Goal: Transaction & Acquisition: Purchase product/service

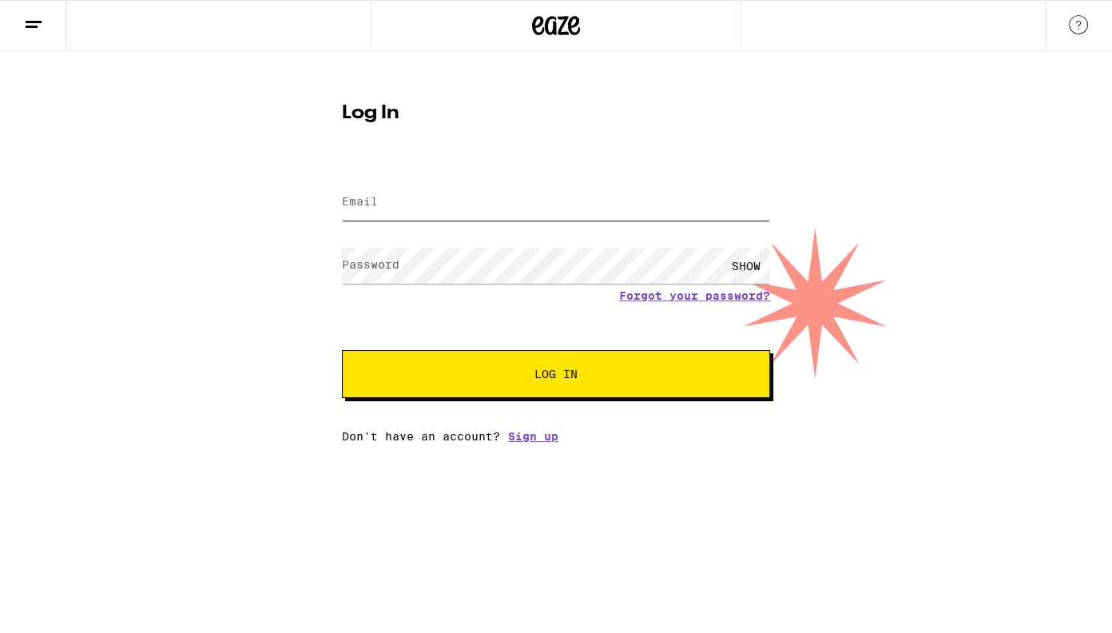
type input "nicmiles@gmail.com"
click at [574, 377] on span "Log In" at bounding box center [555, 373] width 43 height 11
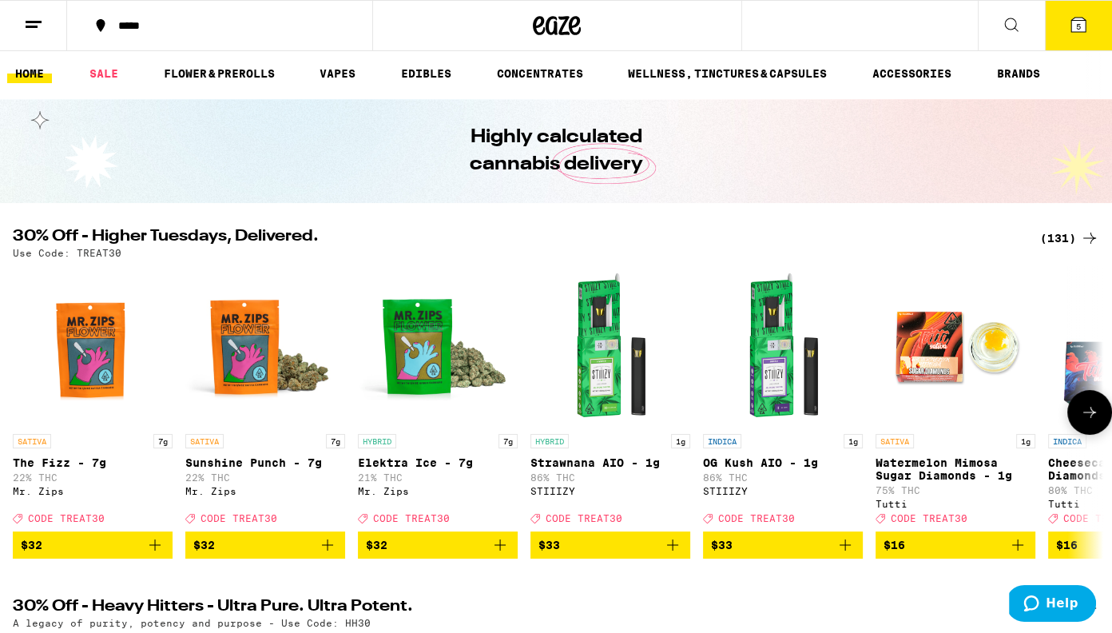
scroll to position [6, 0]
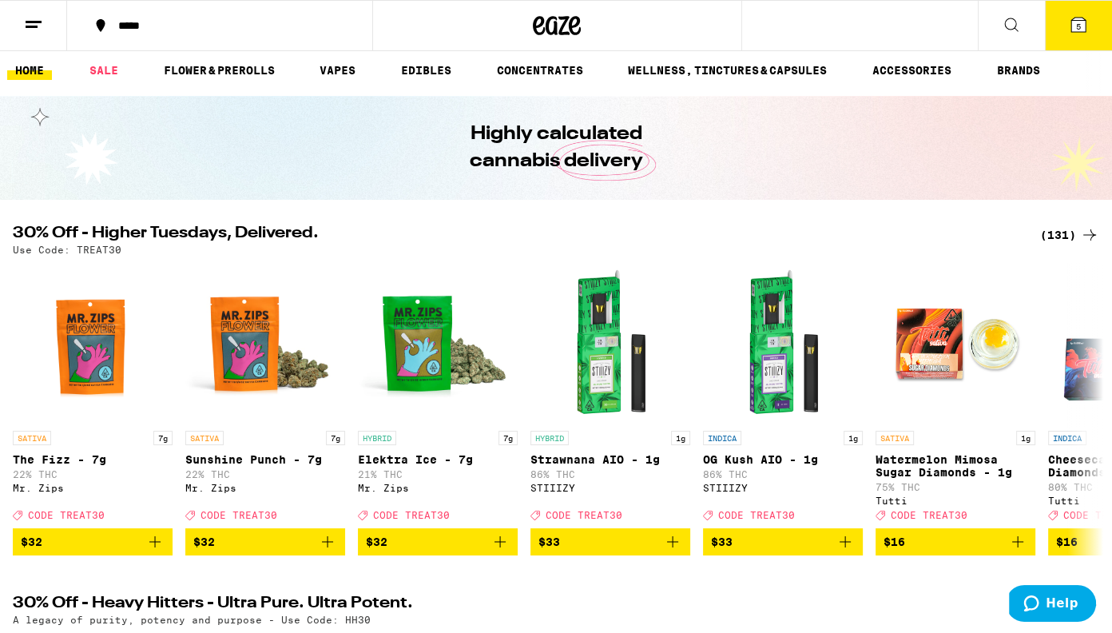
click at [1084, 25] on icon at bounding box center [1078, 25] width 14 height 14
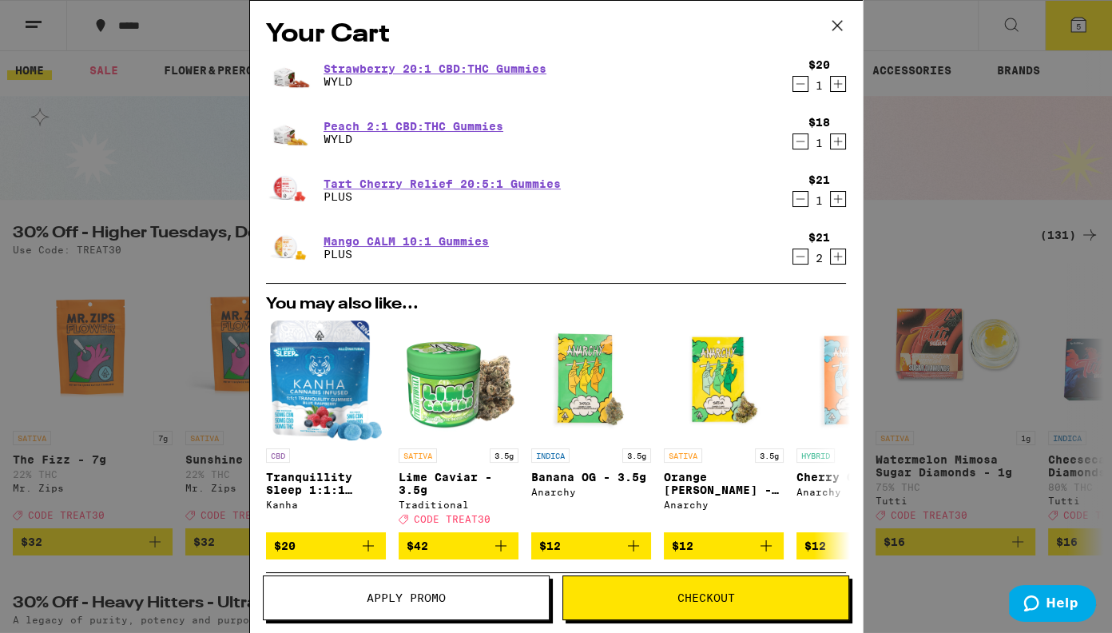
click at [157, 165] on div "Your Cart Strawberry 20:1 CBD:THC Gummies WYLD $20 1 Peach 2:1 CBD:THC Gummies …" at bounding box center [556, 316] width 1112 height 633
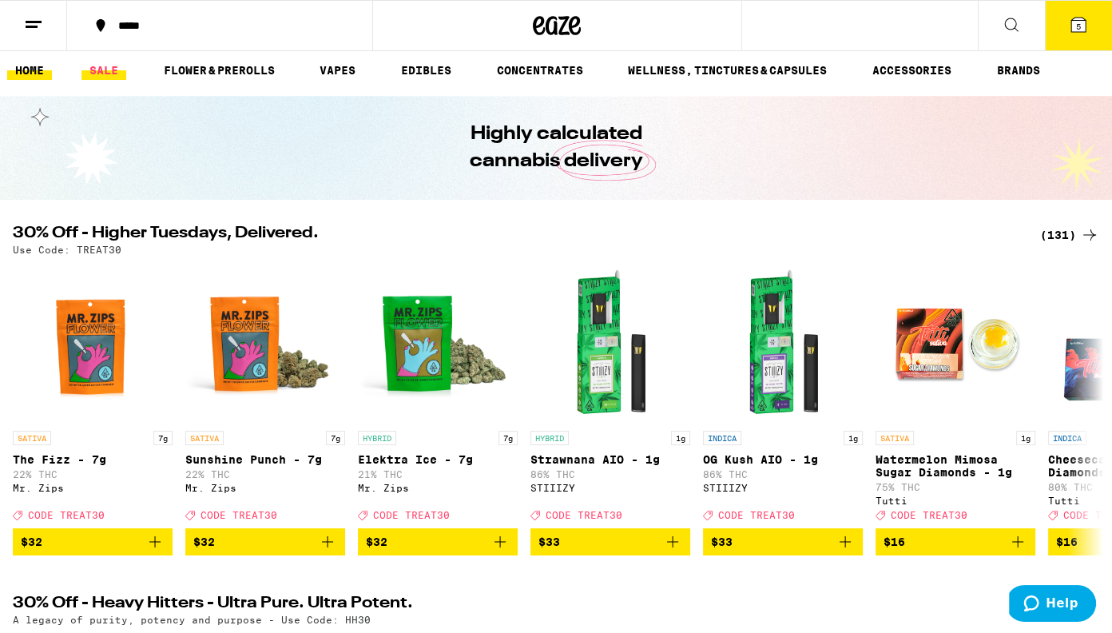
click at [97, 67] on link "SALE" at bounding box center [103, 70] width 45 height 19
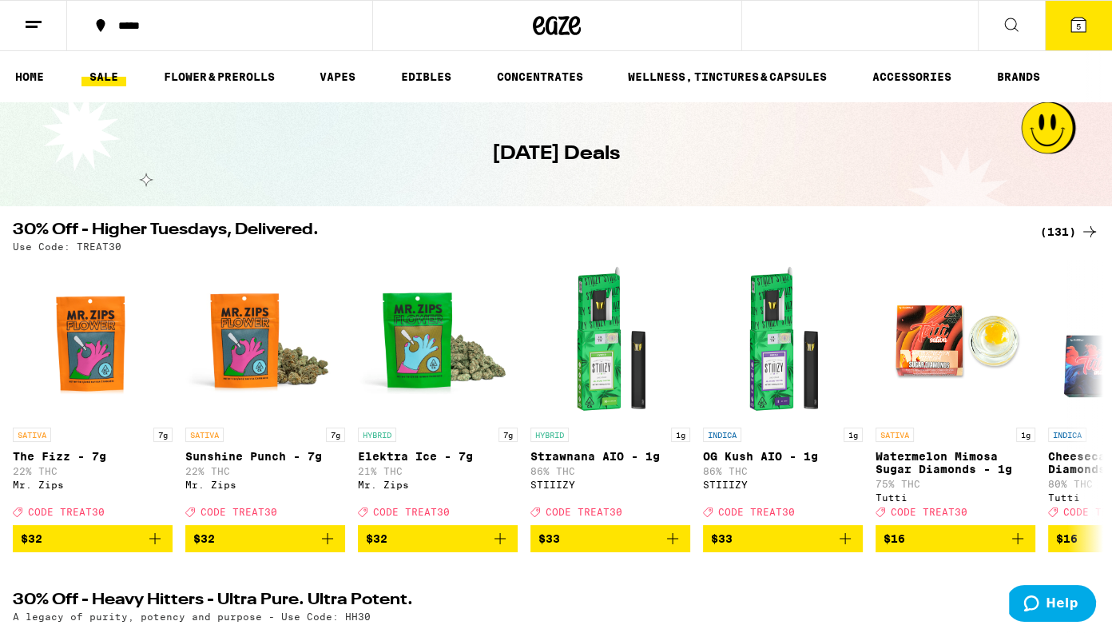
click at [1079, 26] on span "5" at bounding box center [1078, 27] width 5 height 10
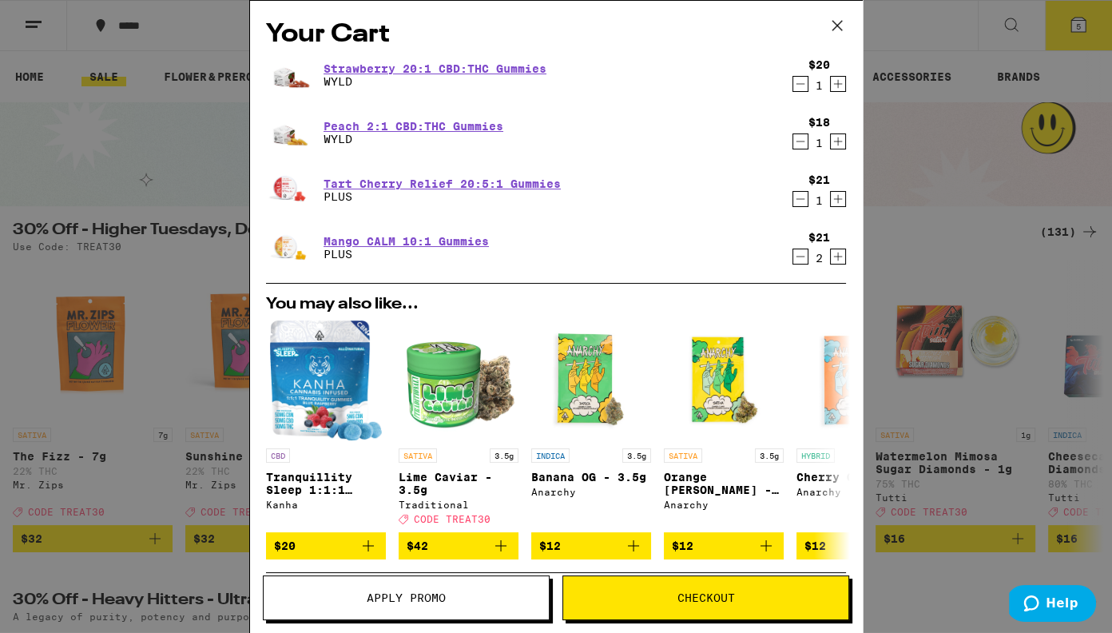
click at [430, 592] on span "Apply Promo" at bounding box center [406, 597] width 79 height 11
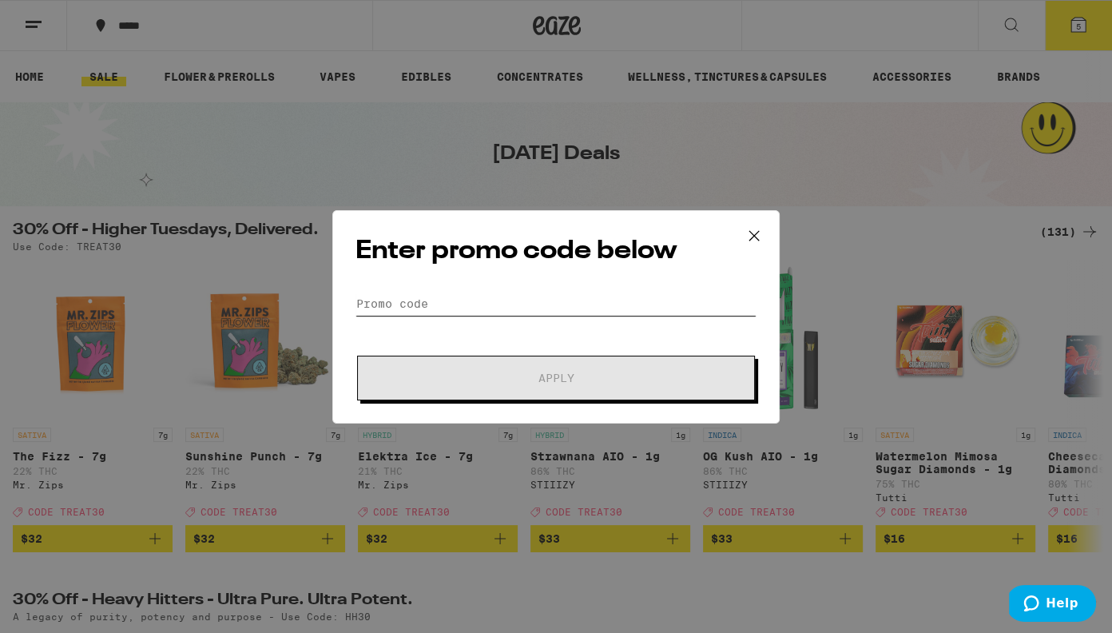
click at [384, 305] on input "Promo Code" at bounding box center [555, 304] width 401 height 24
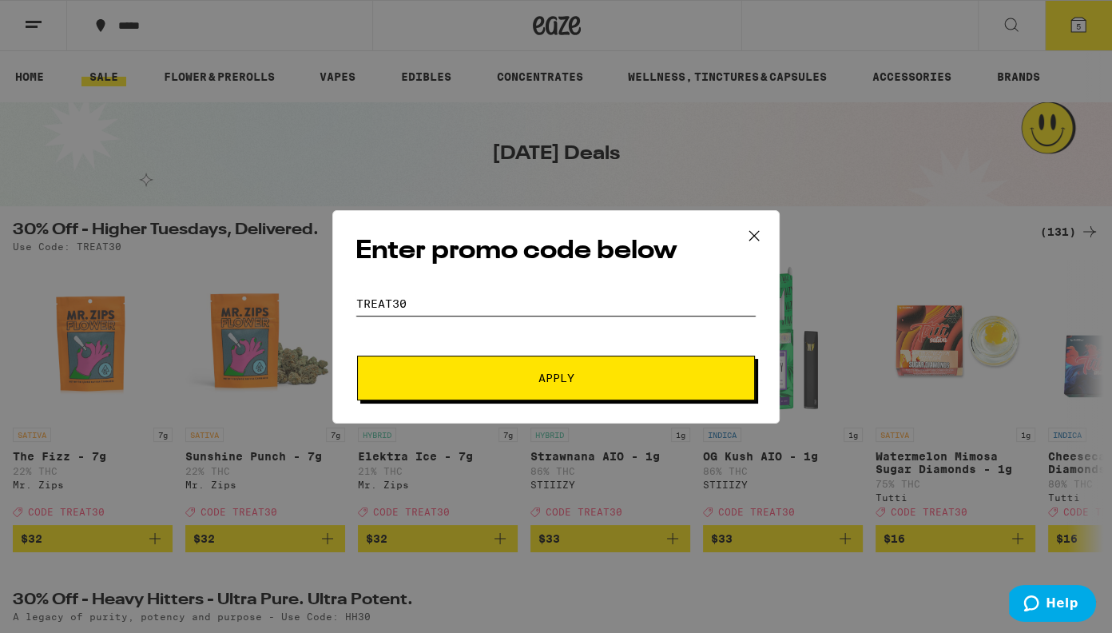
type input "treat30"
click at [506, 381] on span "Apply" at bounding box center [556, 377] width 288 height 11
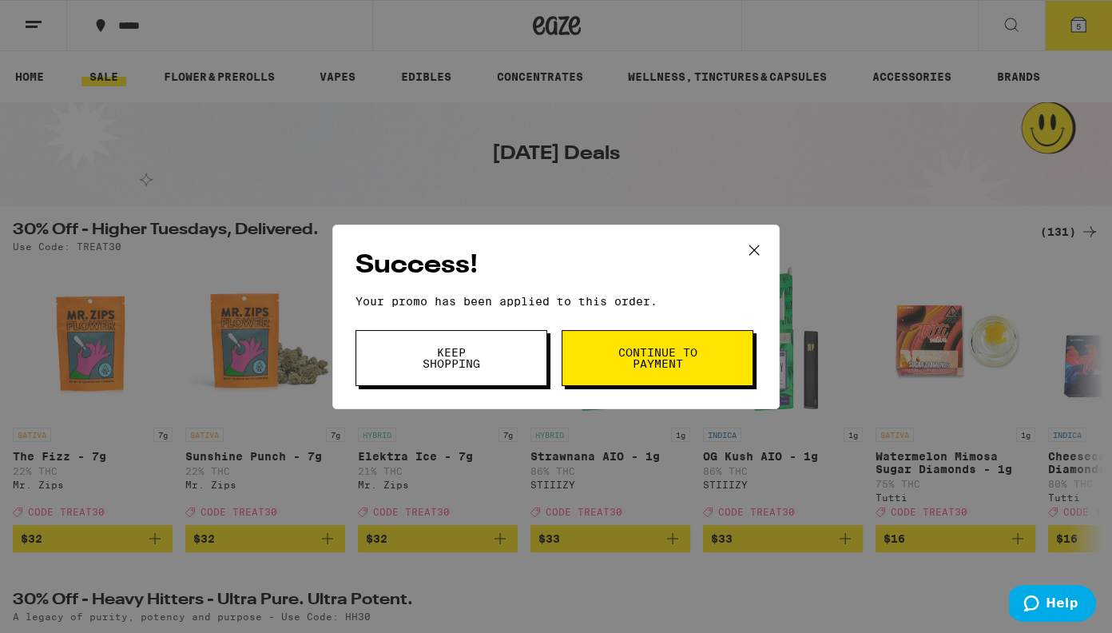
click at [652, 348] on span "Continue to payment" at bounding box center [657, 358] width 81 height 22
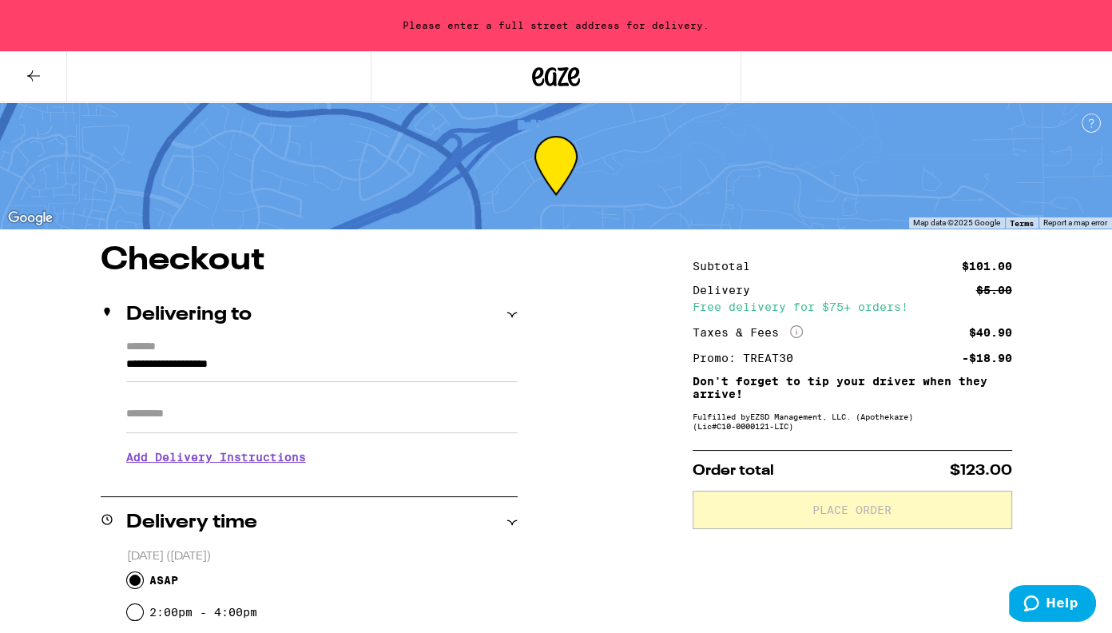
click at [547, 77] on icon at bounding box center [556, 76] width 48 height 29
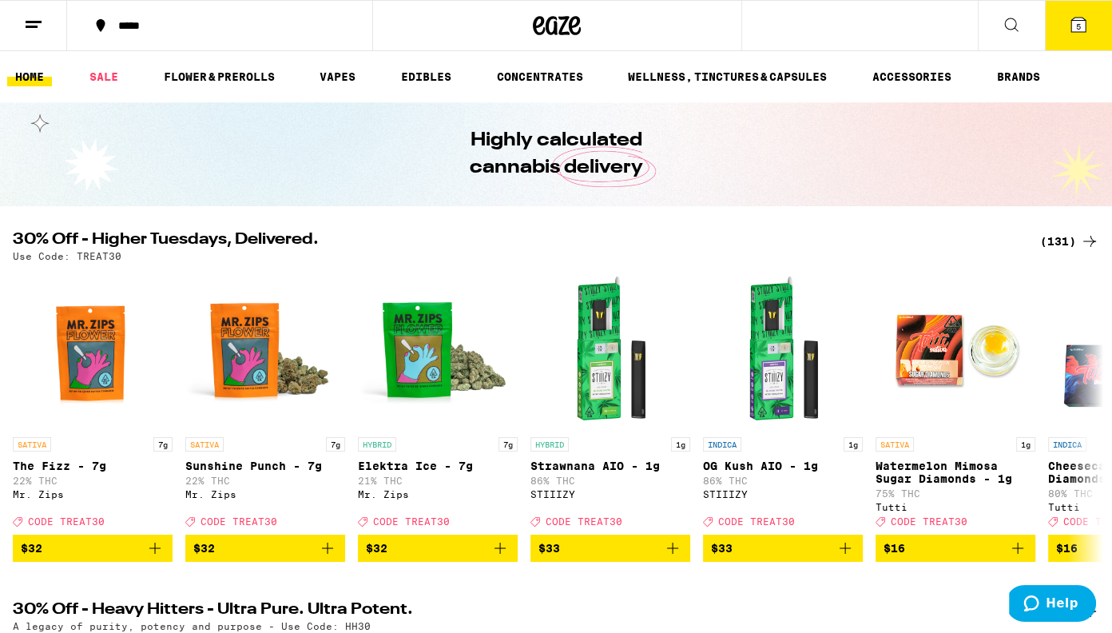
click at [1082, 20] on icon at bounding box center [1078, 25] width 14 height 14
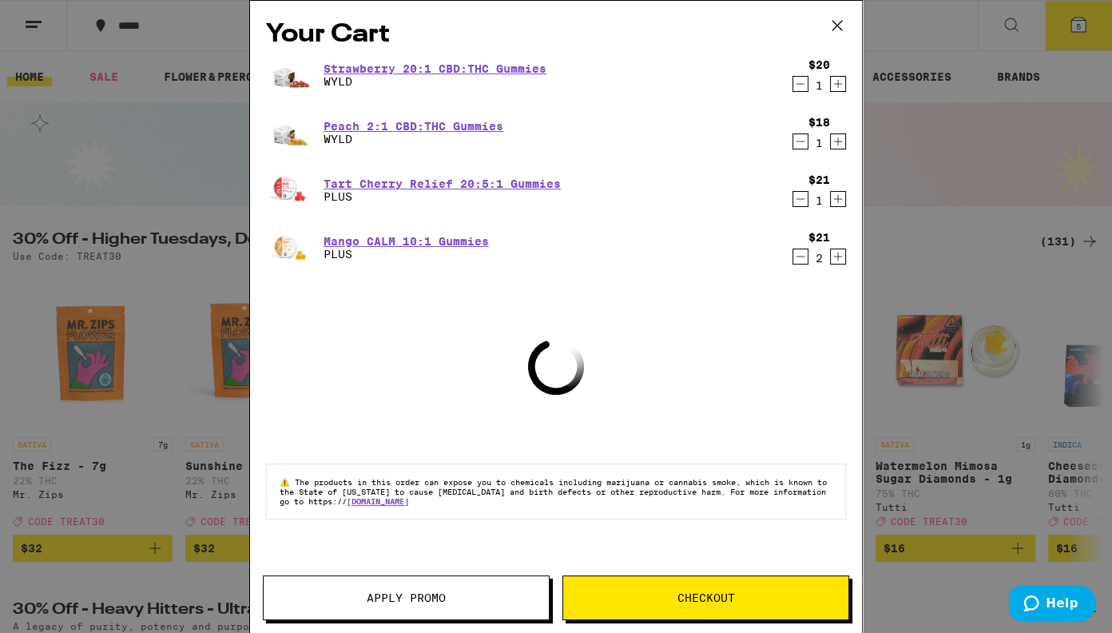
click at [797, 199] on icon "Decrement" at bounding box center [800, 198] width 14 height 19
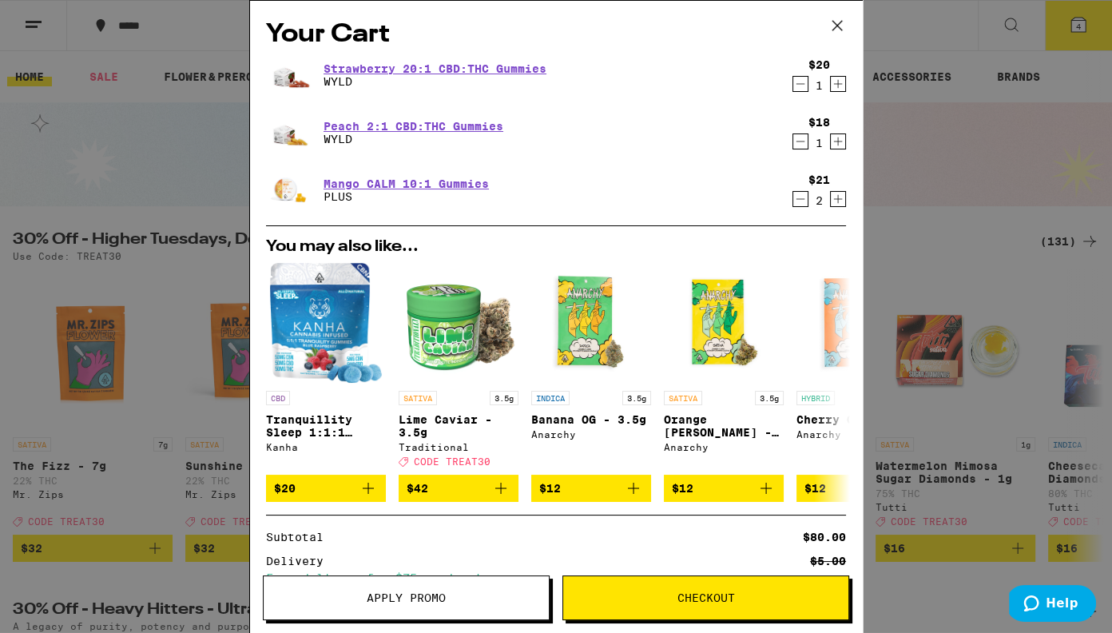
click at [797, 140] on icon "Decrement" at bounding box center [800, 141] width 14 height 19
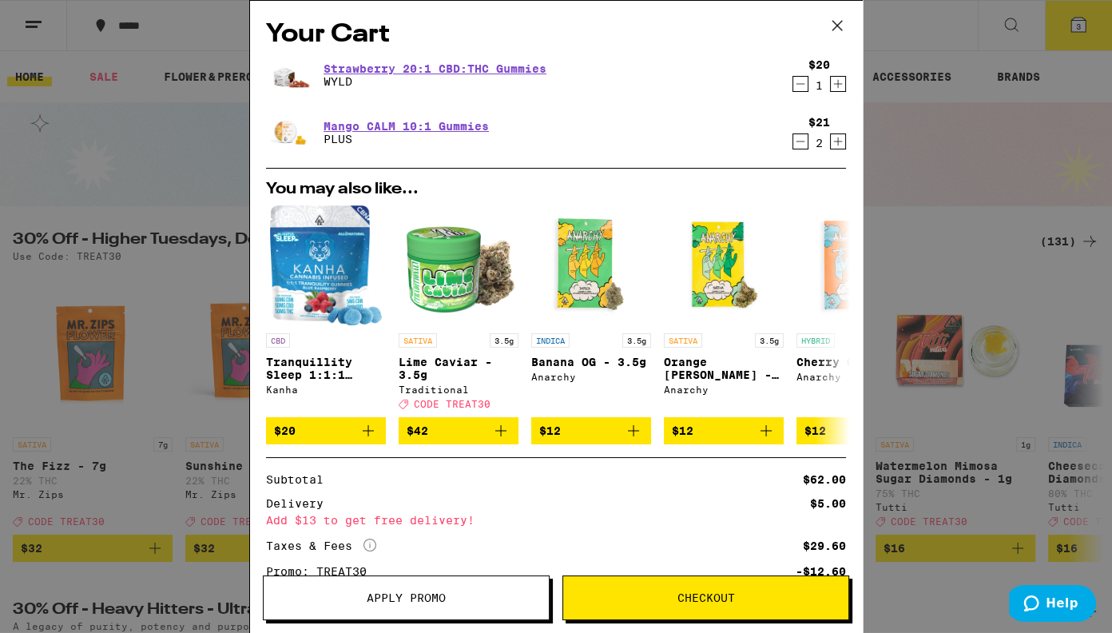
click at [837, 30] on icon at bounding box center [837, 26] width 24 height 24
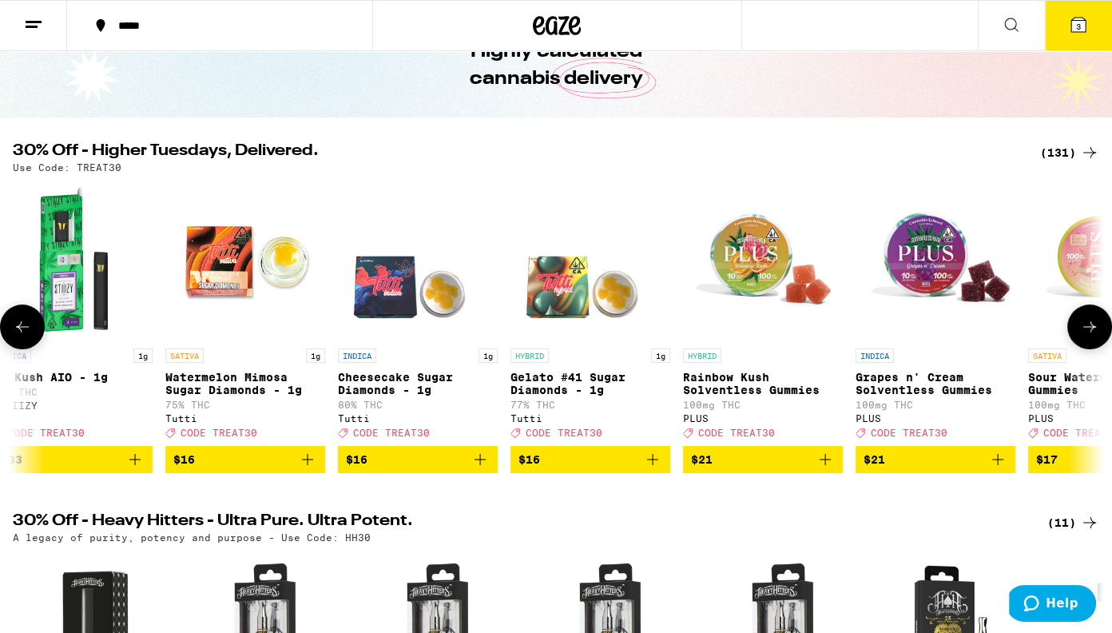
scroll to position [0, 716]
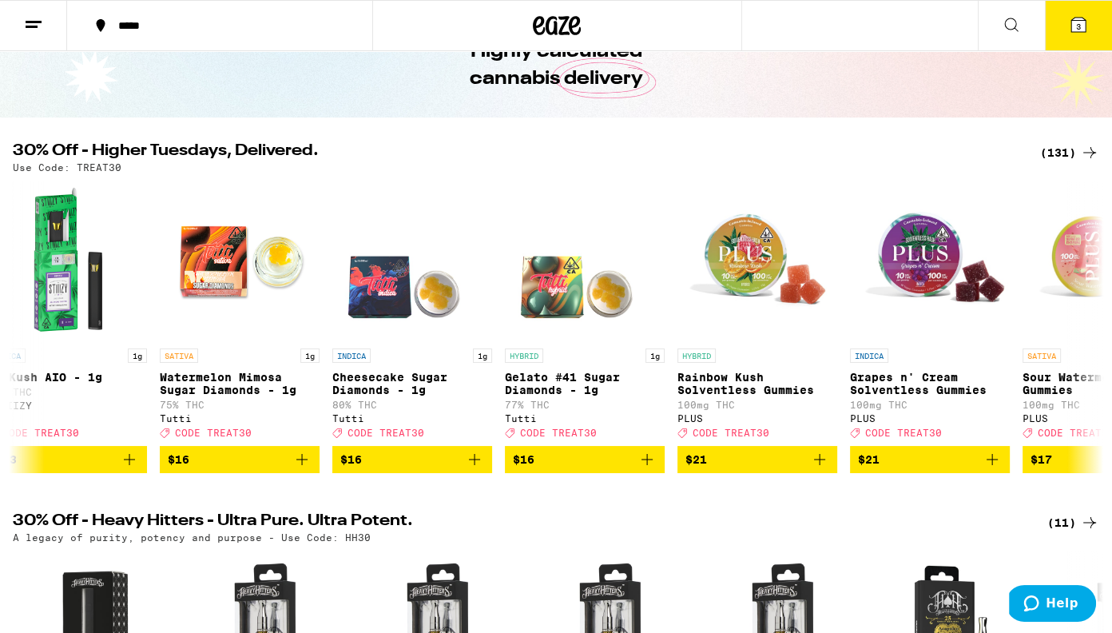
click at [1056, 154] on div "(131)" at bounding box center [1069, 152] width 59 height 19
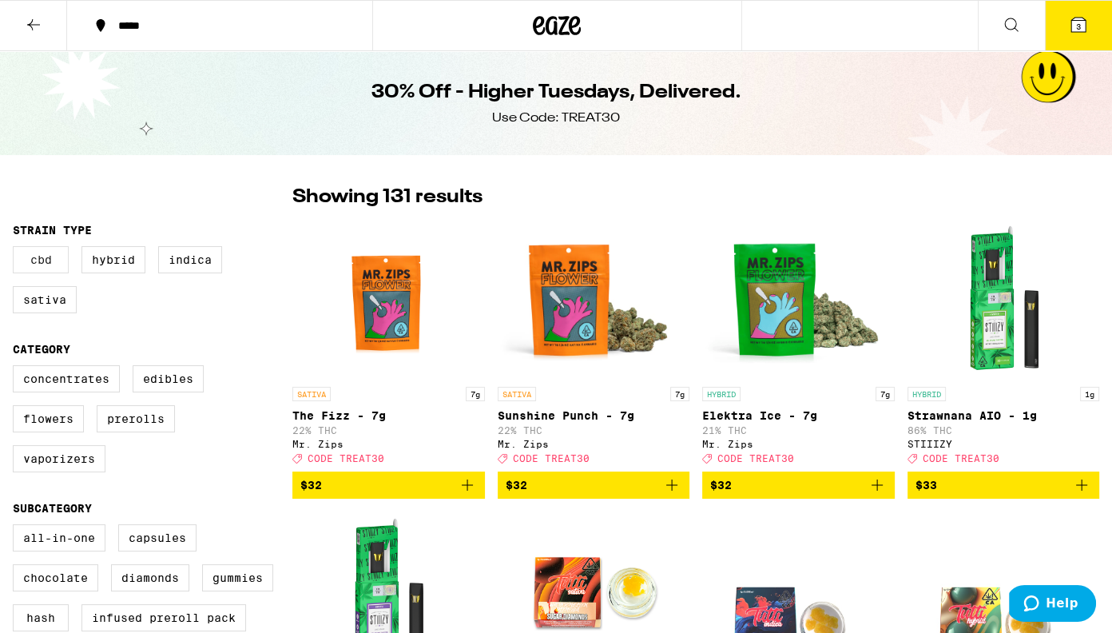
click at [34, 273] on label "CBD" at bounding box center [41, 259] width 56 height 27
click at [17, 249] on input "CBD" at bounding box center [16, 248] width 1 height 1
checkbox input "true"
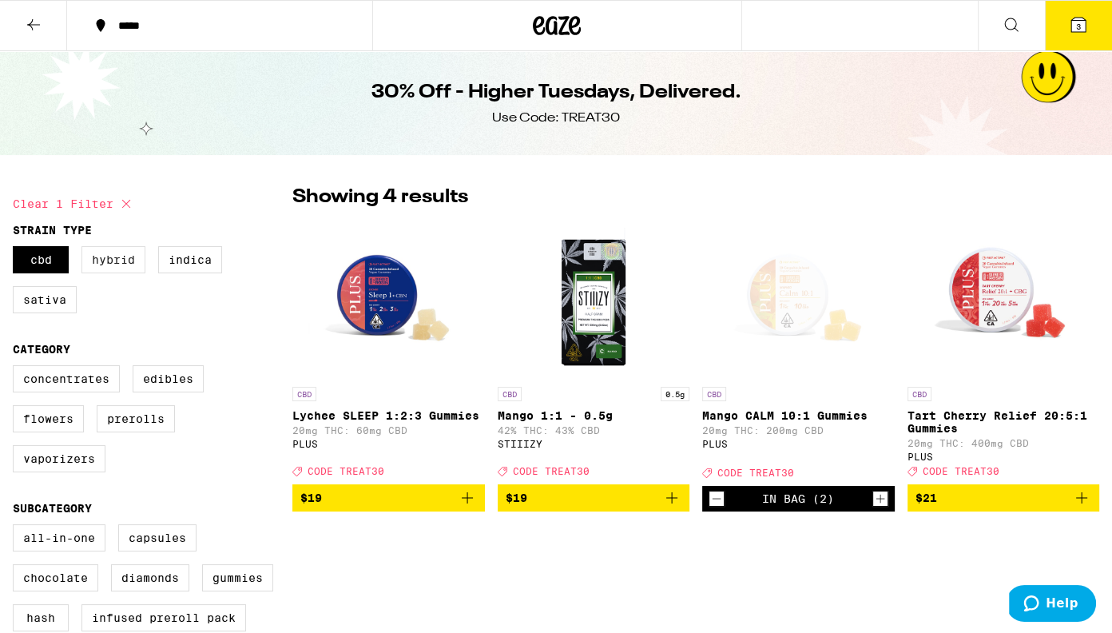
click at [109, 260] on label "Hybrid" at bounding box center [113, 259] width 64 height 27
click at [17, 249] on input "Hybrid" at bounding box center [16, 248] width 1 height 1
checkbox input "true"
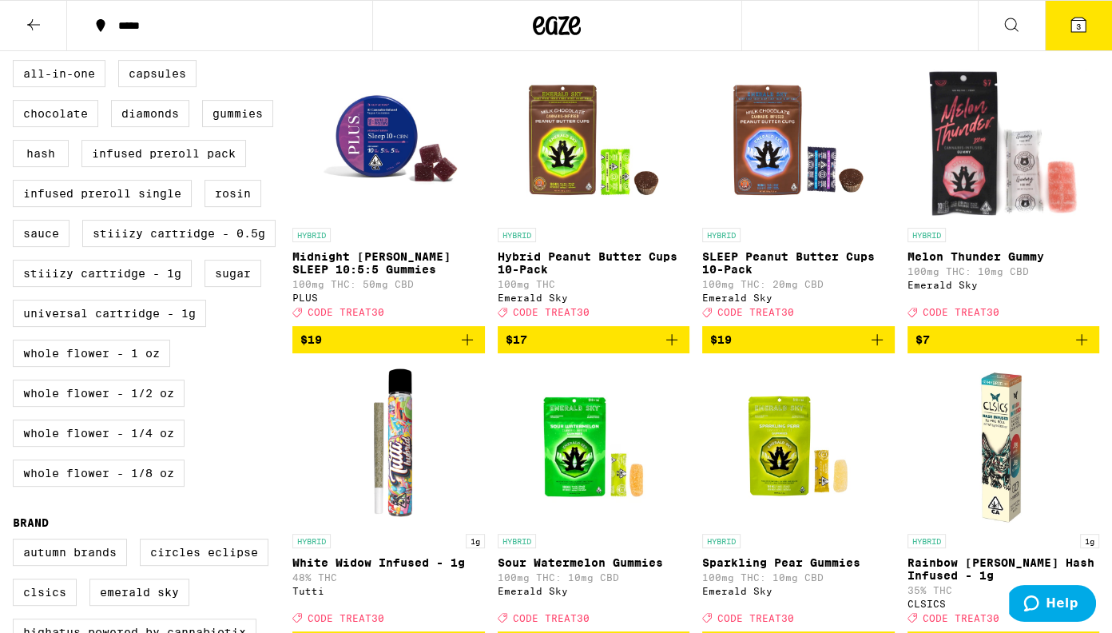
scroll to position [501, 0]
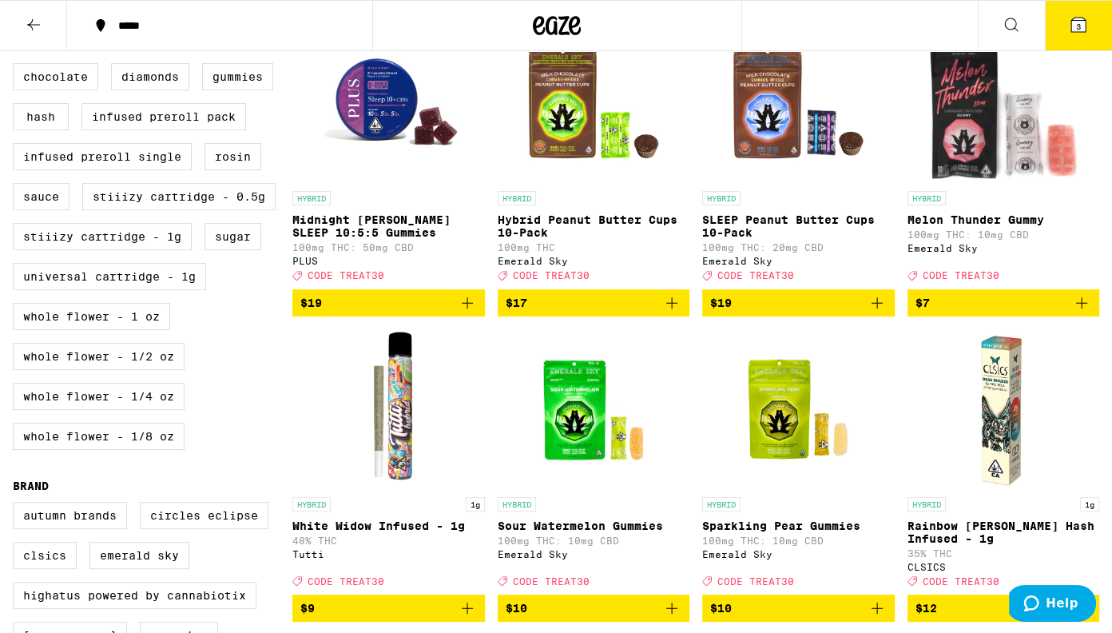
click at [460, 312] on icon "Add to bag" at bounding box center [467, 302] width 19 height 19
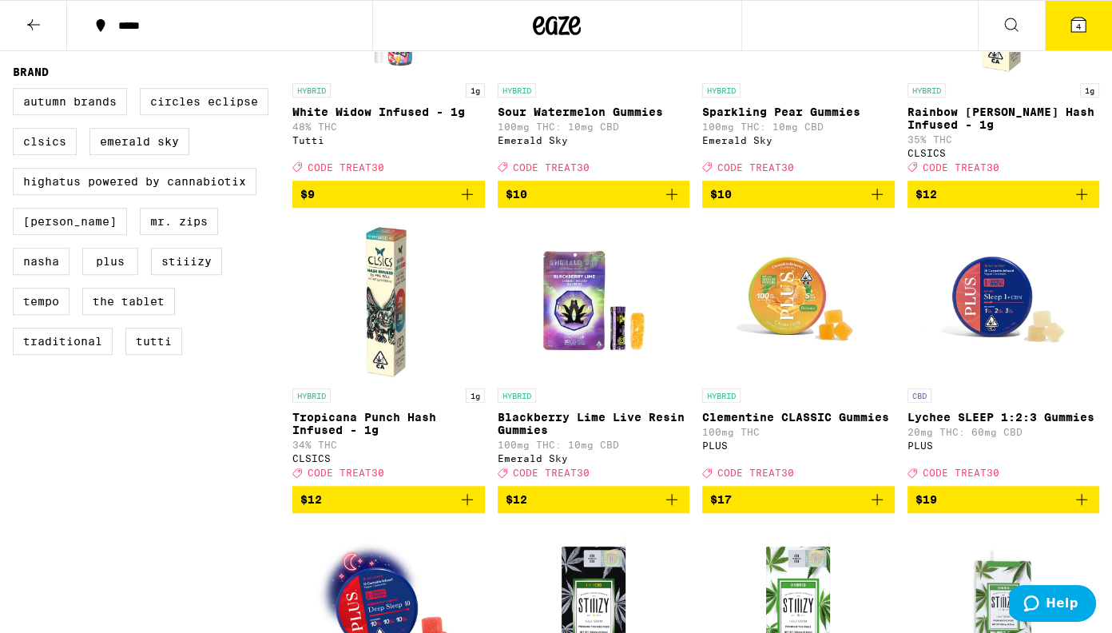
scroll to position [916, 0]
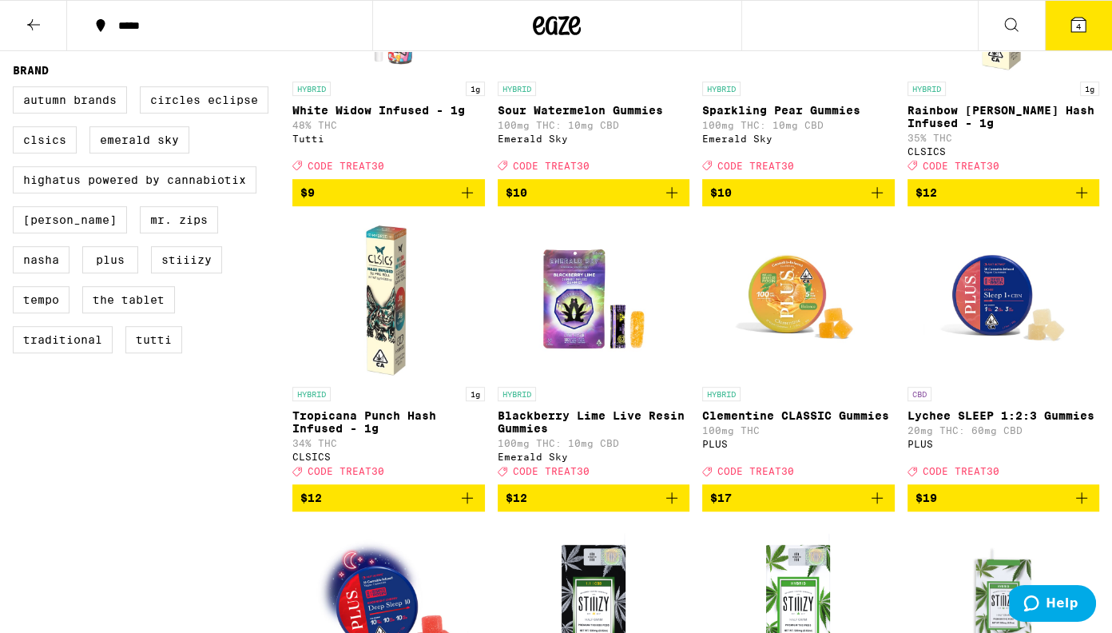
click at [1083, 507] on icon "Add to bag" at bounding box center [1081, 497] width 19 height 19
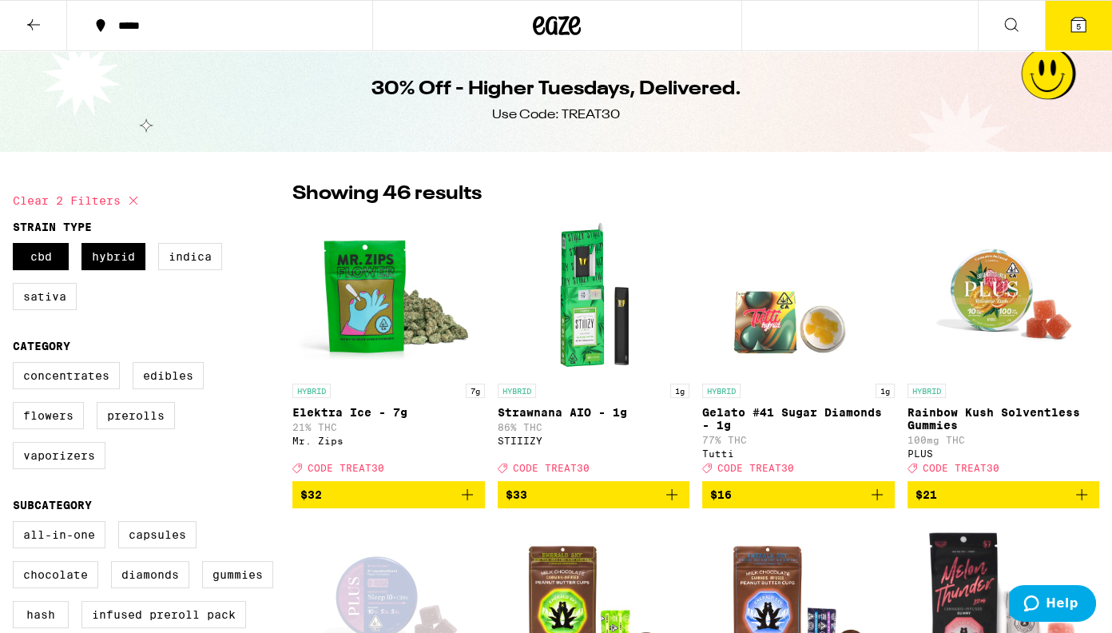
scroll to position [0, 0]
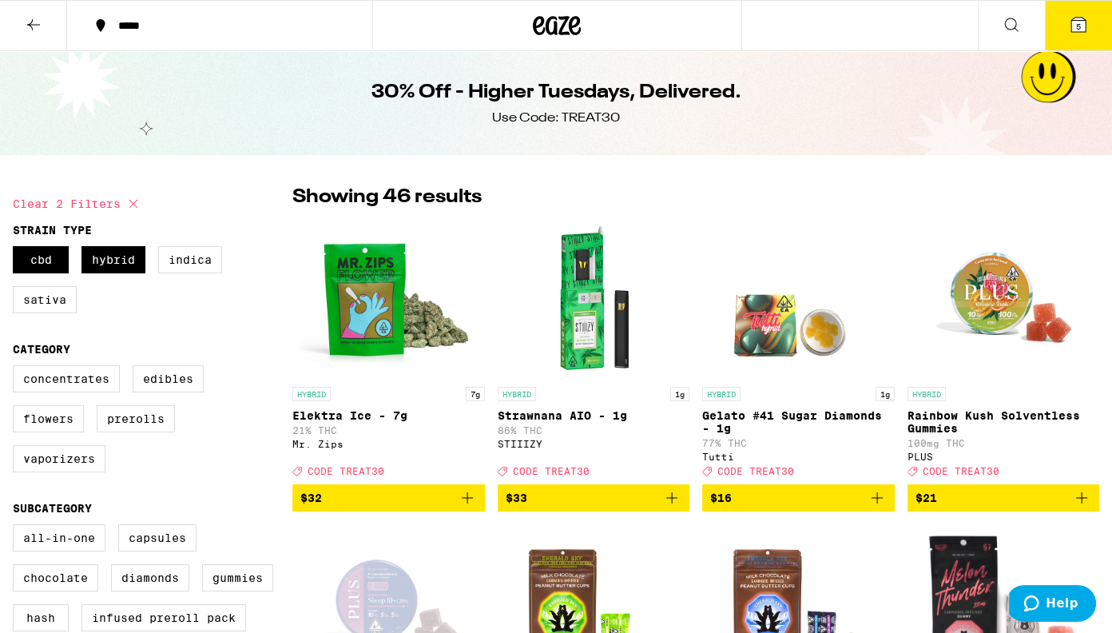
click at [1079, 25] on span "5" at bounding box center [1078, 27] width 5 height 10
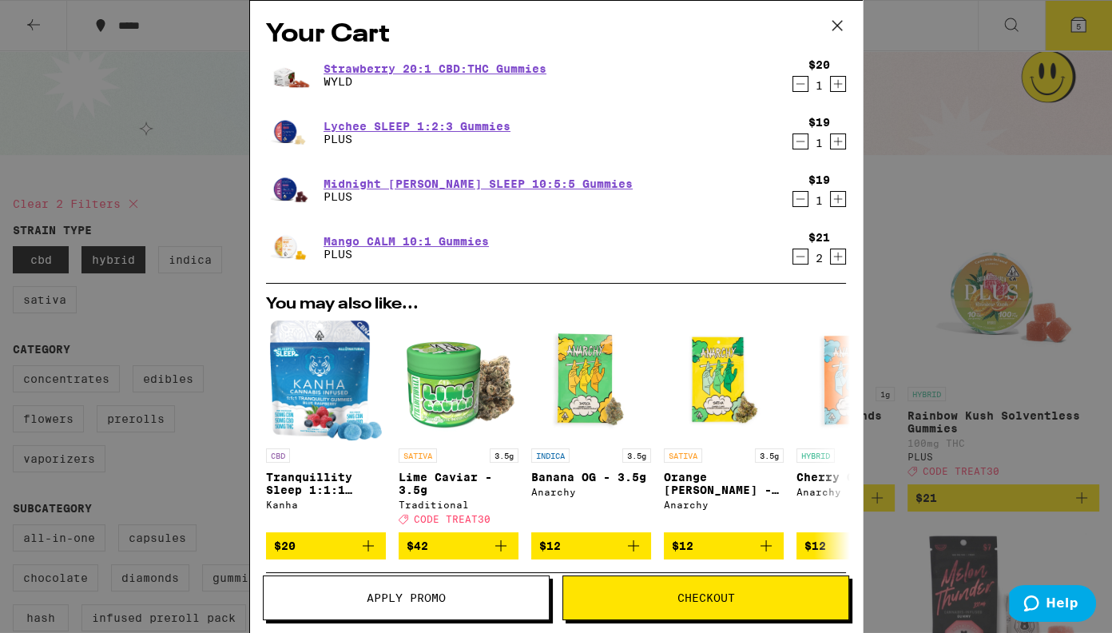
click at [801, 83] on icon "Decrement" at bounding box center [800, 83] width 14 height 19
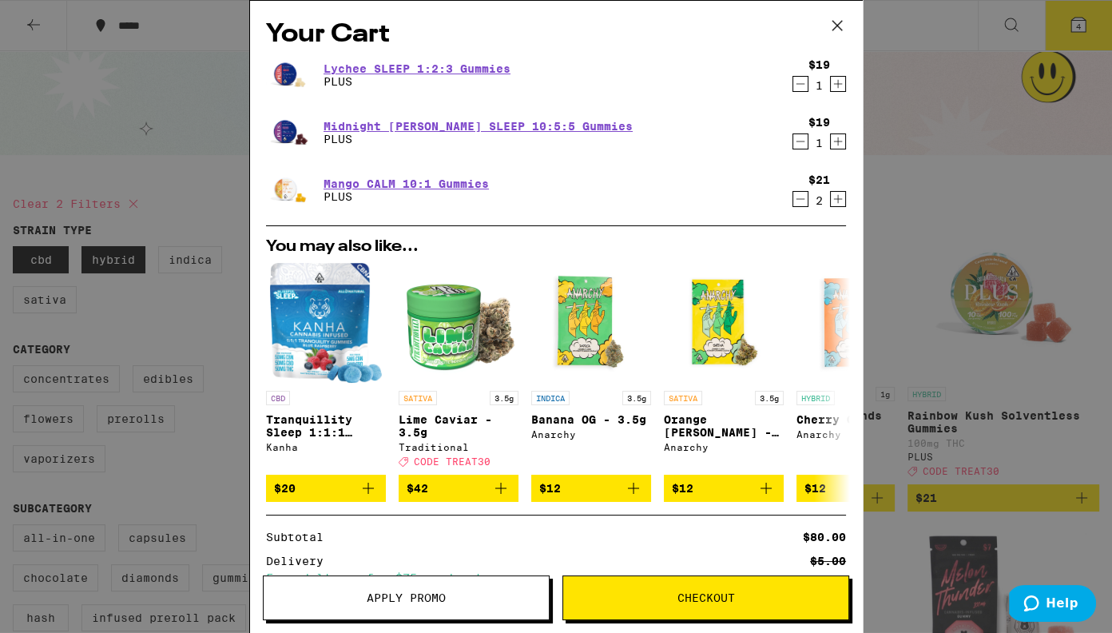
click at [836, 200] on icon "Increment" at bounding box center [838, 199] width 9 height 9
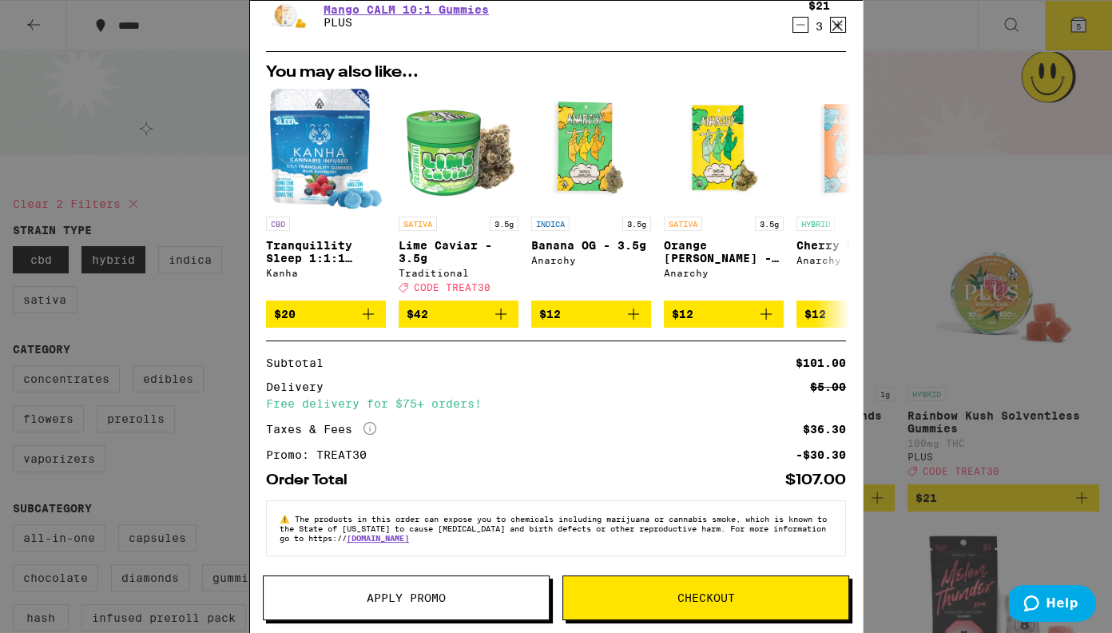
scroll to position [184, 0]
click at [661, 601] on span "Checkout" at bounding box center [705, 597] width 285 height 11
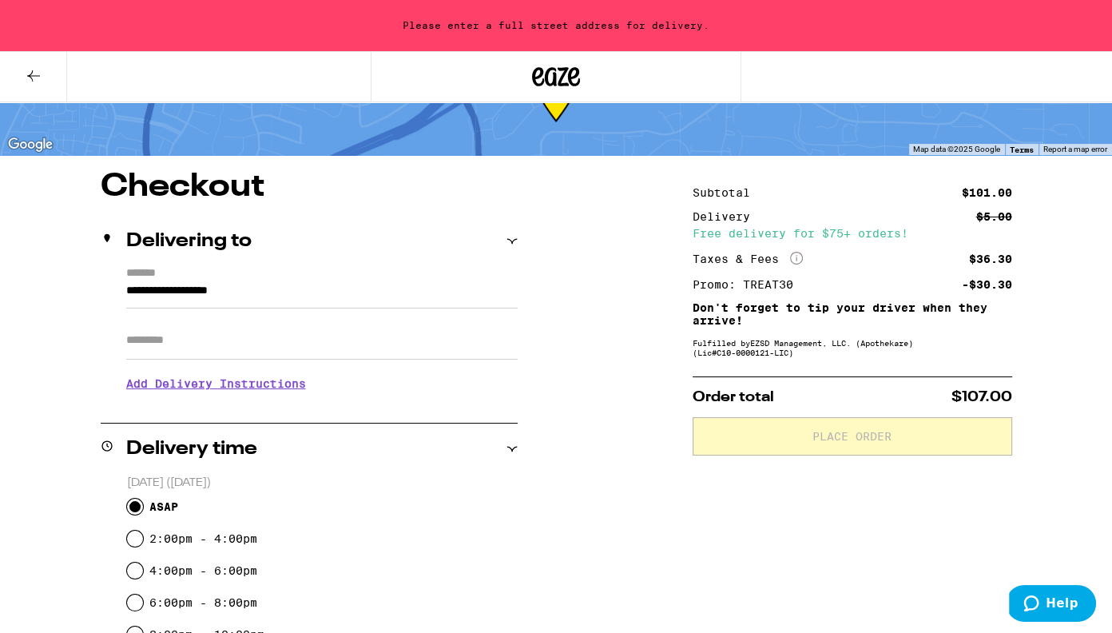
scroll to position [103, 0]
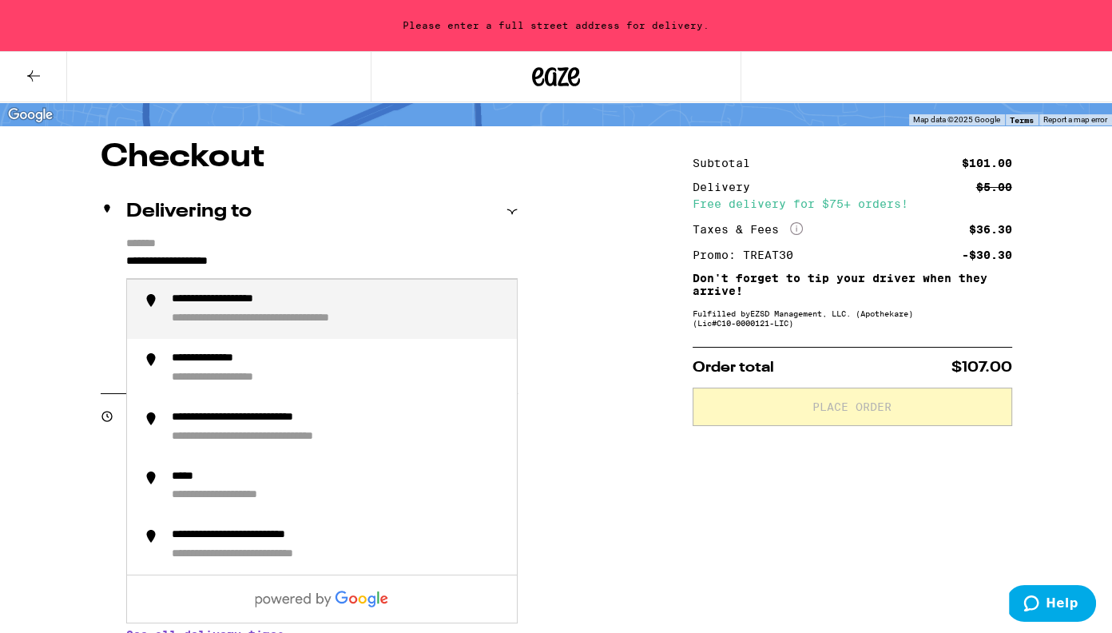
drag, startPoint x: 296, startPoint y: 276, endPoint x: 81, endPoint y: 256, distance: 216.6
click at [81, 256] on div "**********" at bounding box center [556, 602] width 1112 height 923
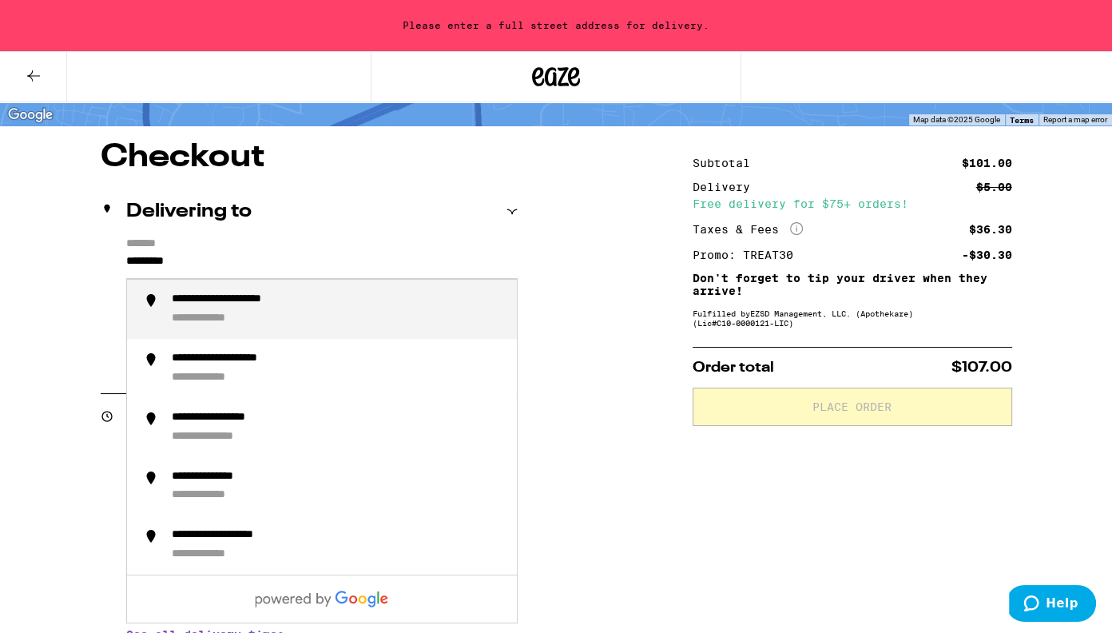
click at [168, 310] on li "**********" at bounding box center [322, 309] width 390 height 59
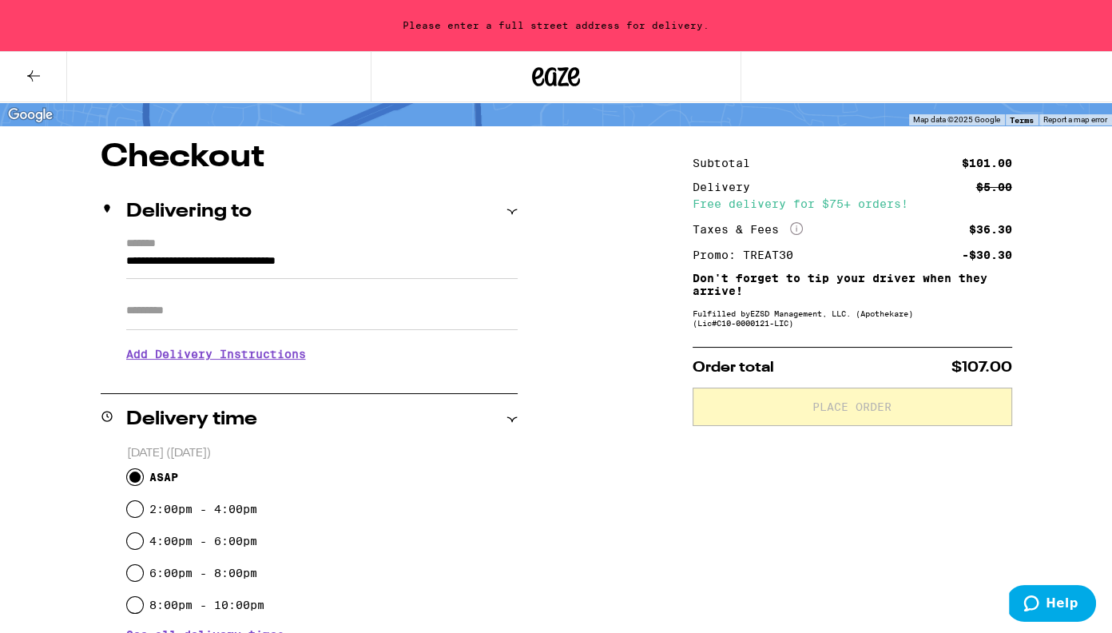
type input "**********"
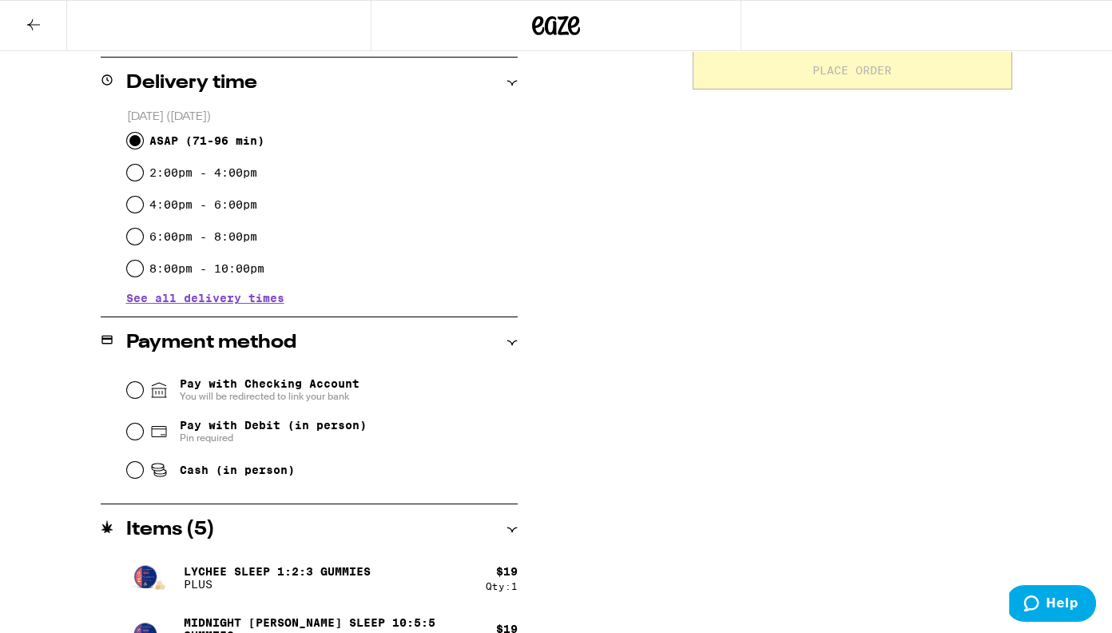
scroll to position [399, 0]
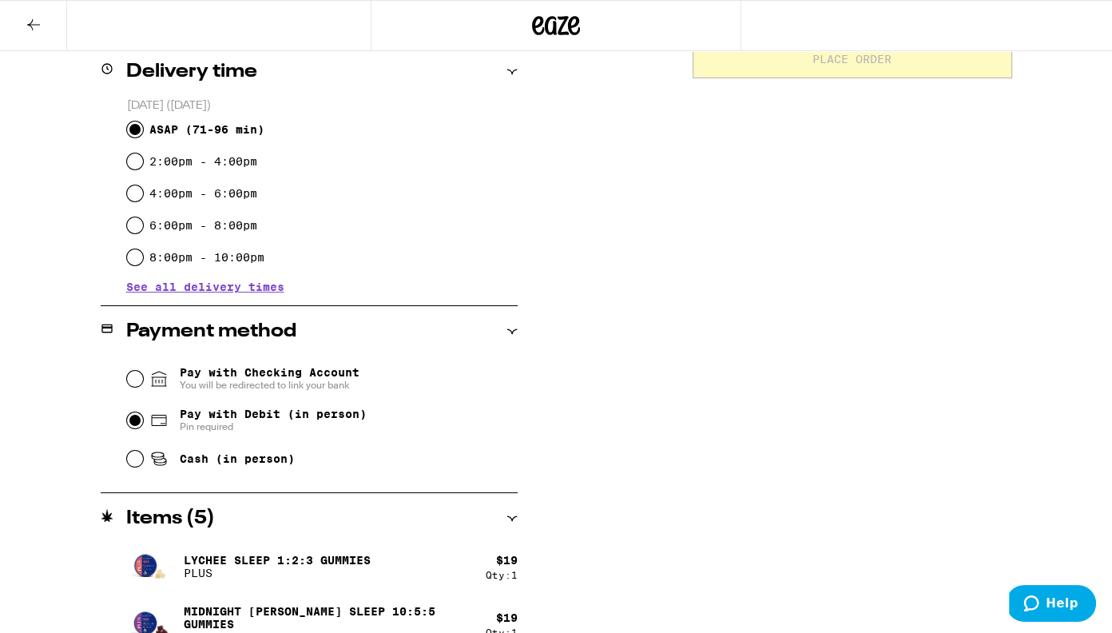
click at [133, 424] on input "Pay with Debit (in person) Pin required" at bounding box center [135, 420] width 16 height 16
radio input "true"
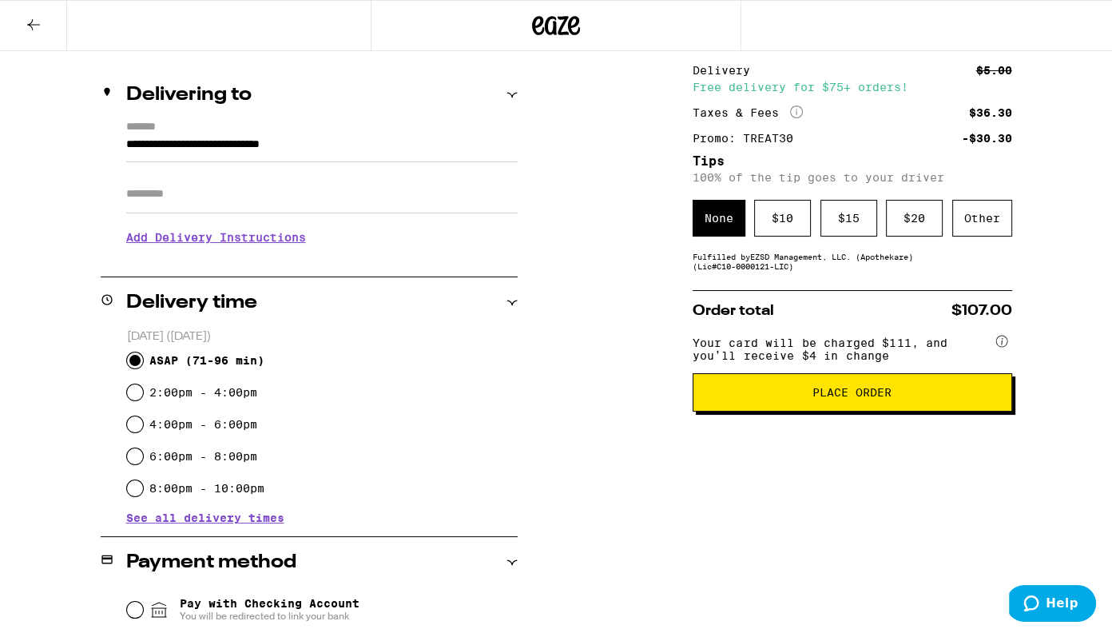
scroll to position [163, 0]
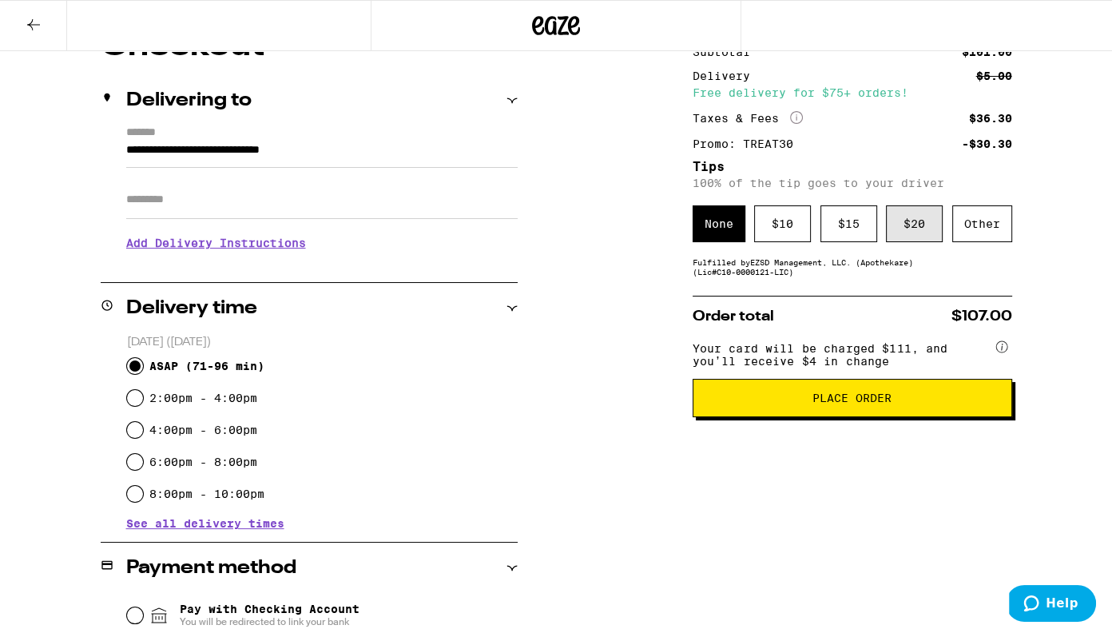
click at [907, 219] on div "$ 20" at bounding box center [914, 223] width 57 height 37
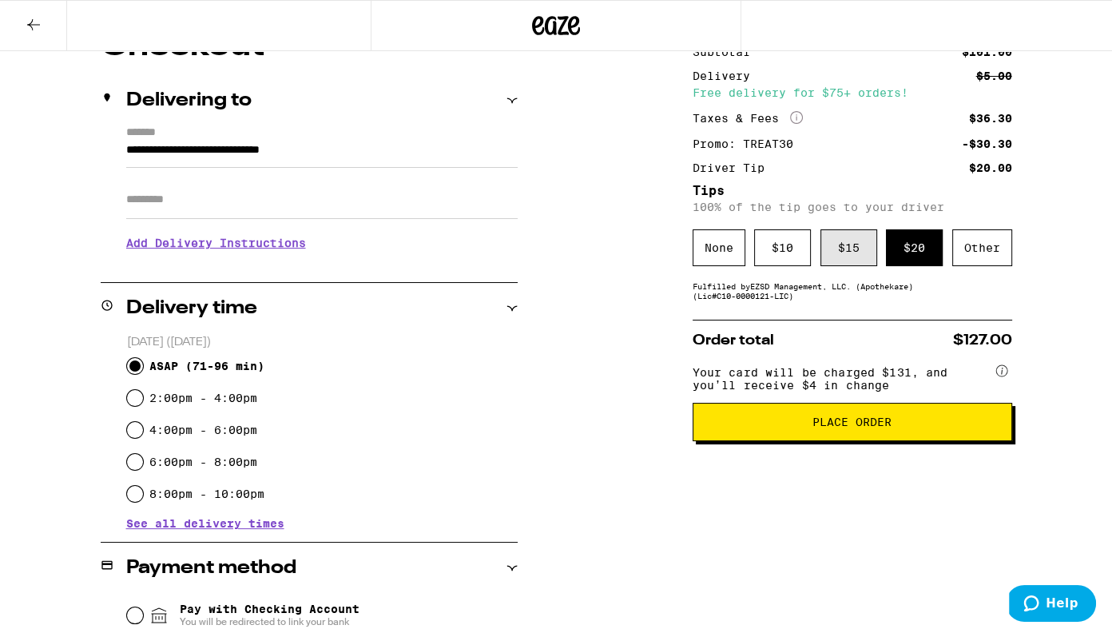
click at [859, 251] on div "$ 15" at bounding box center [848, 247] width 57 height 37
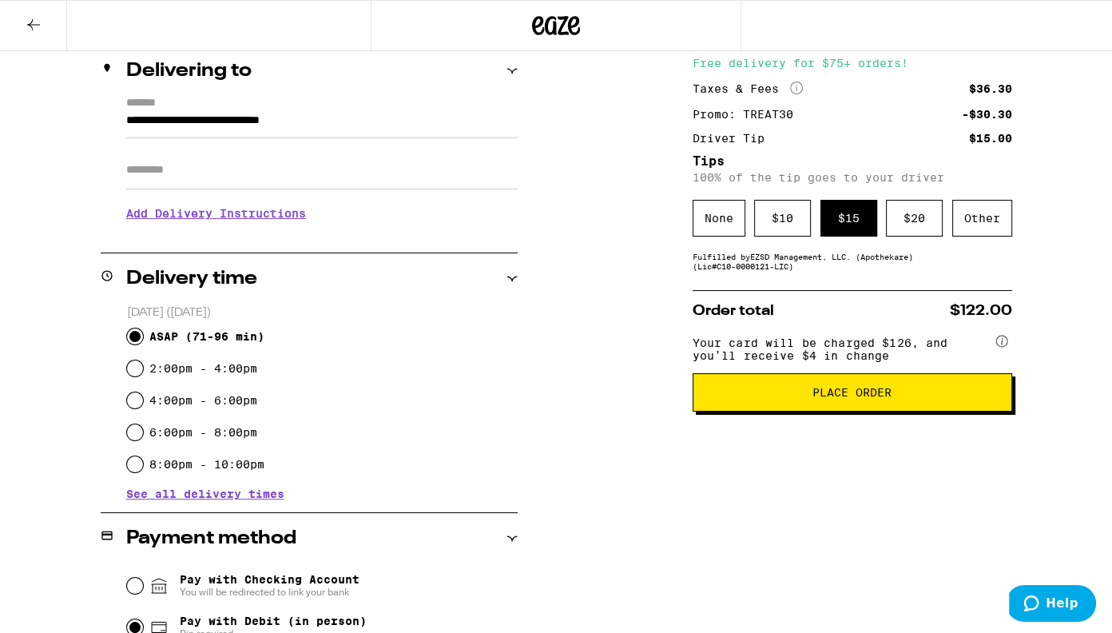
scroll to position [0, 0]
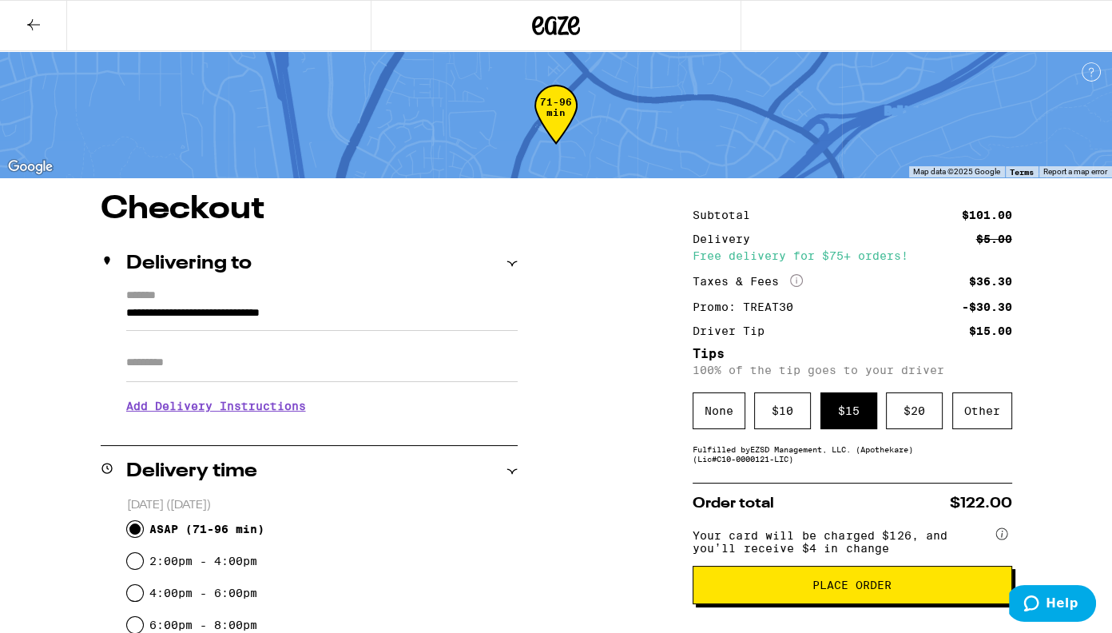
click at [820, 590] on span "Place Order" at bounding box center [851, 584] width 79 height 11
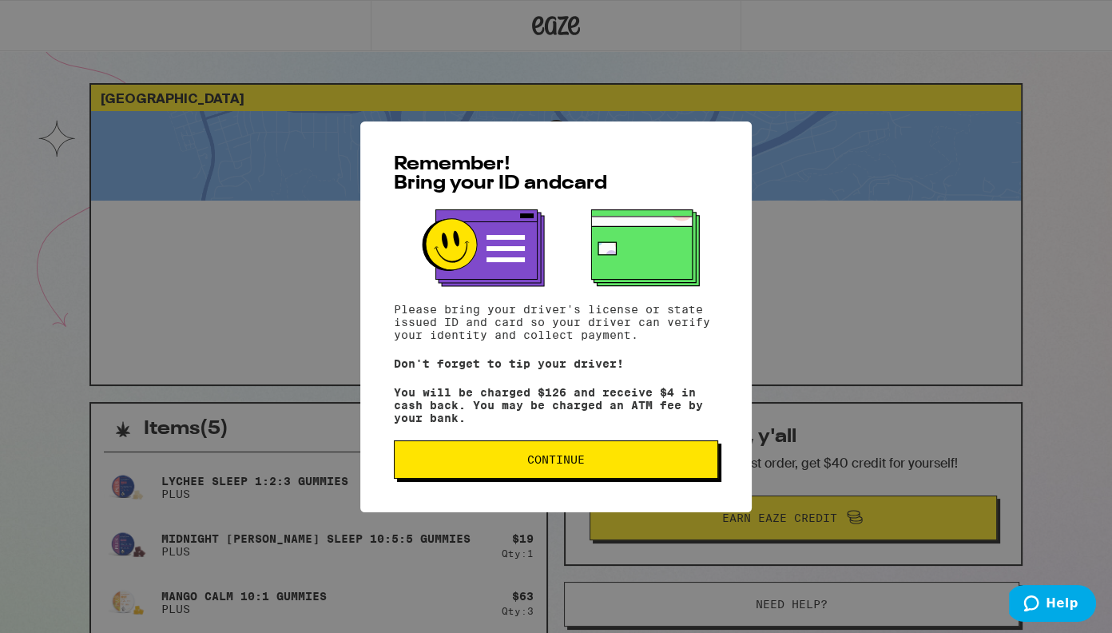
click at [533, 465] on span "Continue" at bounding box center [556, 459] width 58 height 11
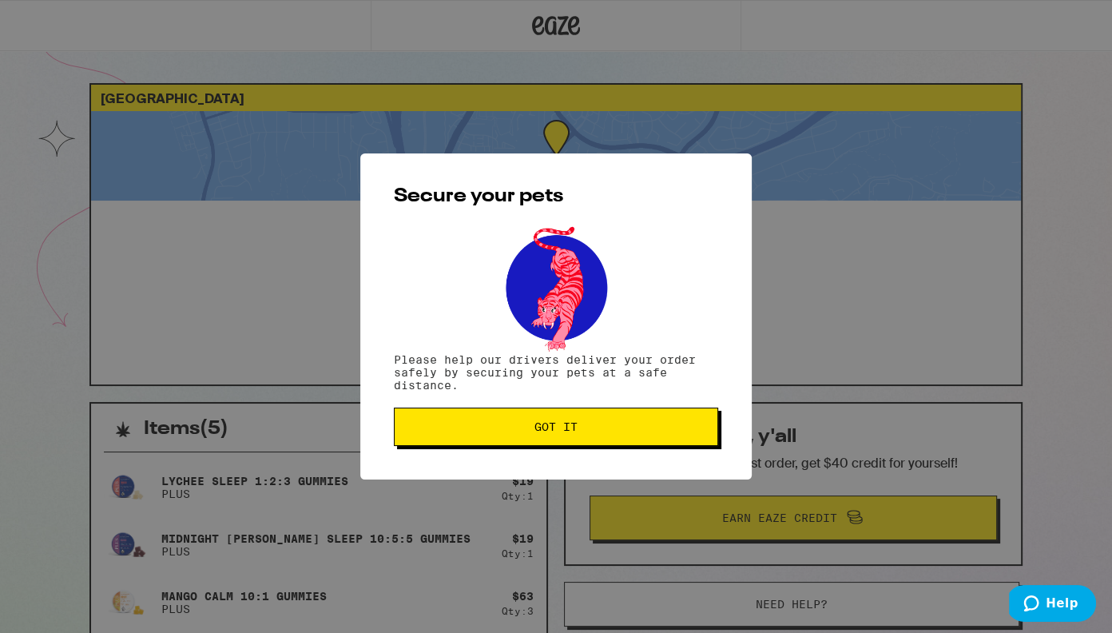
click at [544, 429] on span "Got it" at bounding box center [555, 426] width 43 height 11
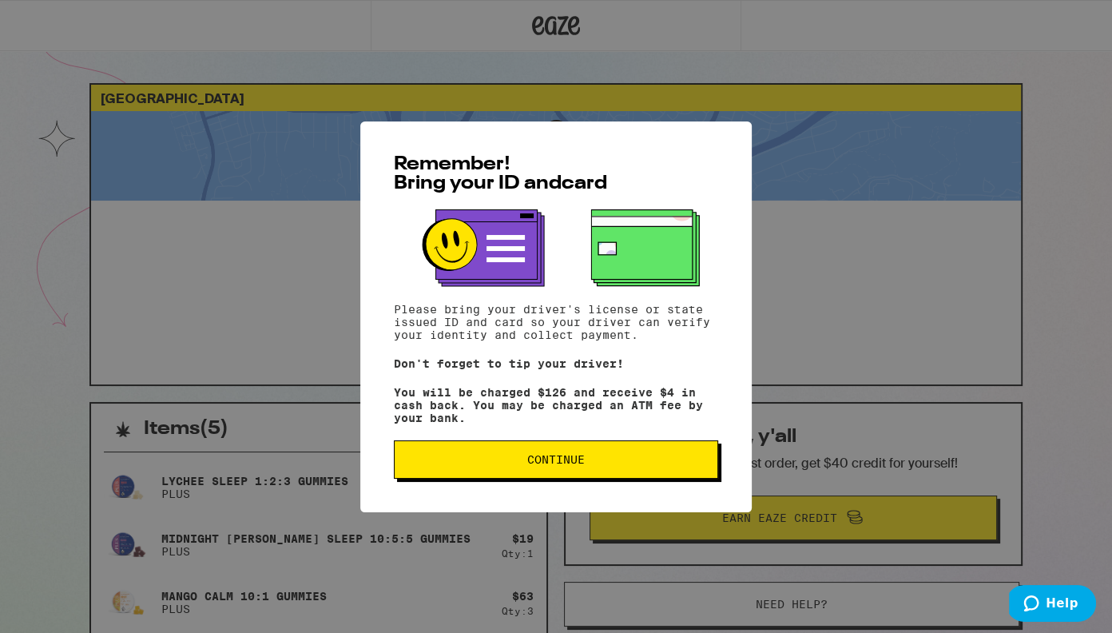
click at [532, 458] on span "Continue" at bounding box center [556, 459] width 58 height 11
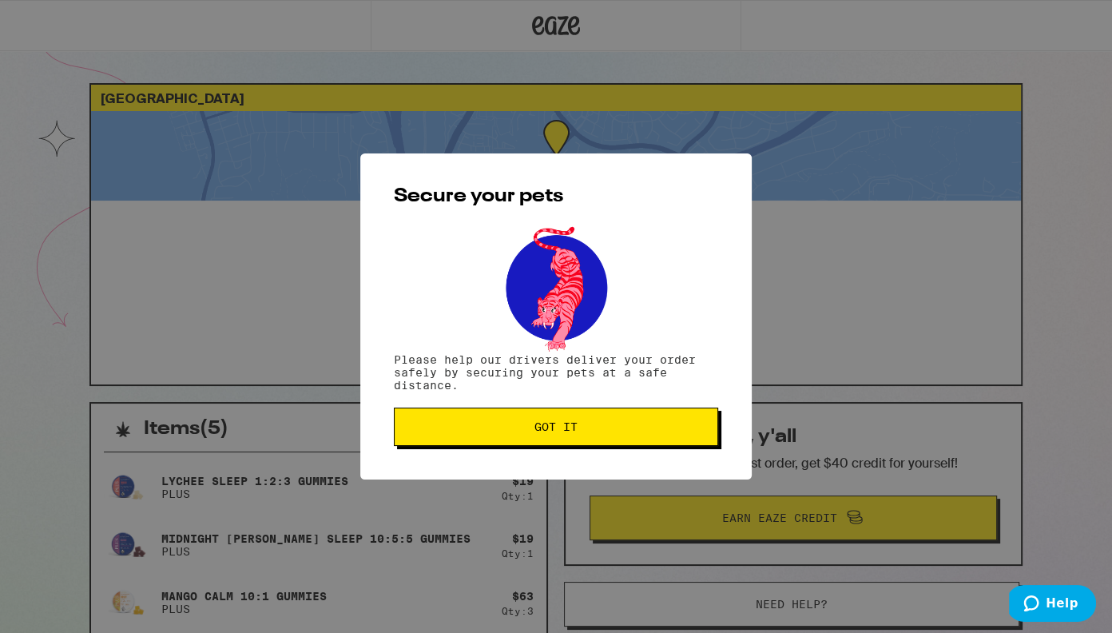
click at [597, 428] on span "Got it" at bounding box center [555, 426] width 297 height 11
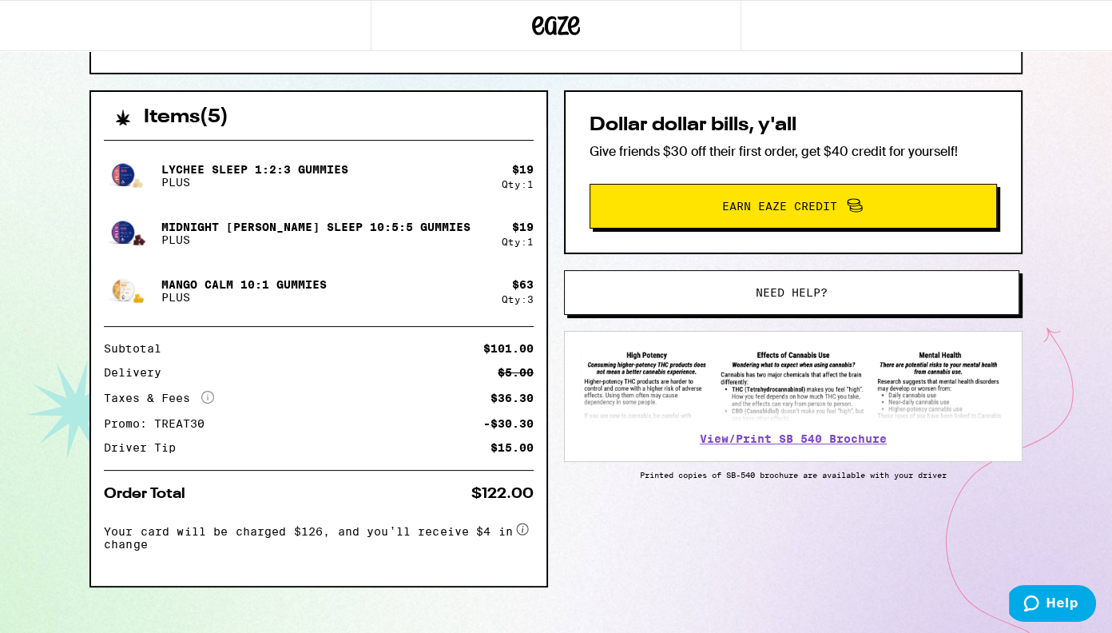
scroll to position [304, 0]
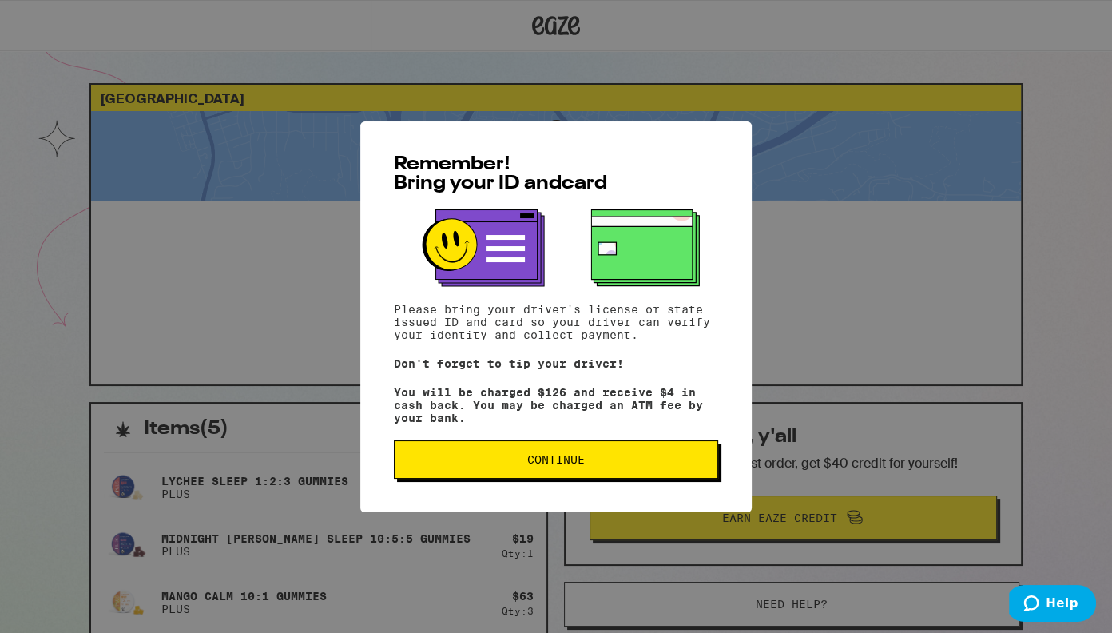
click at [554, 462] on span "Continue" at bounding box center [556, 459] width 58 height 11
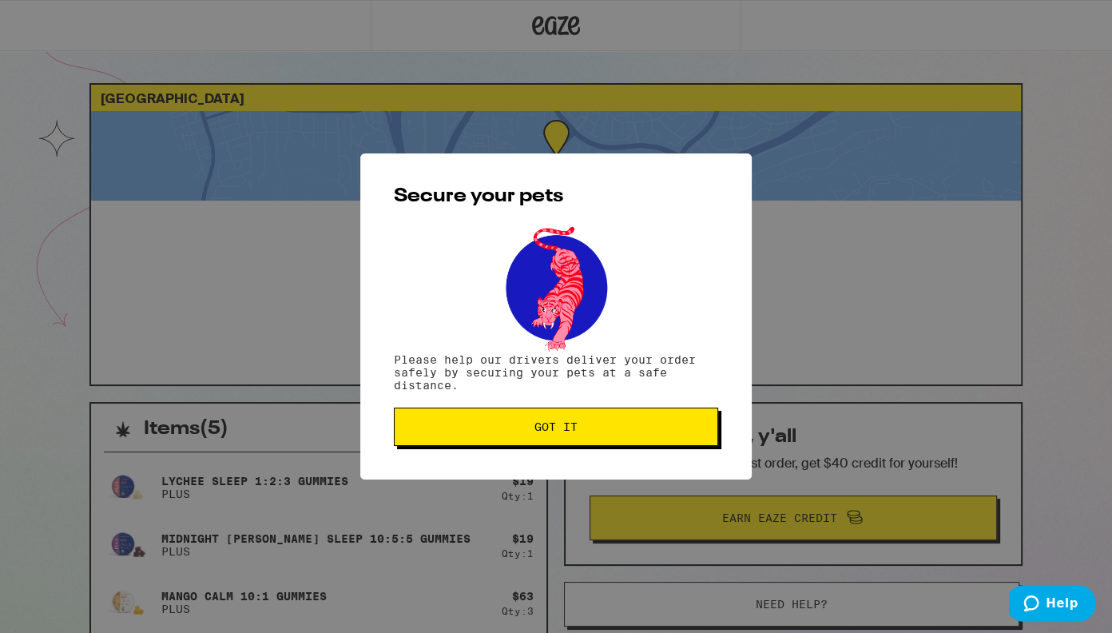
click at [550, 432] on span "Got it" at bounding box center [555, 426] width 43 height 11
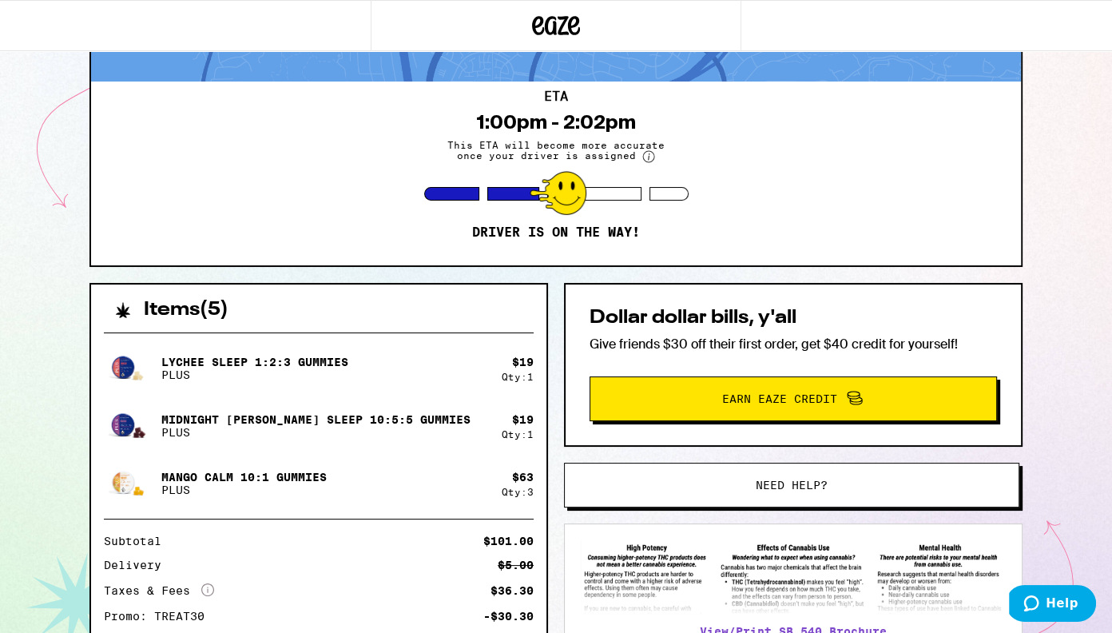
scroll to position [120, 0]
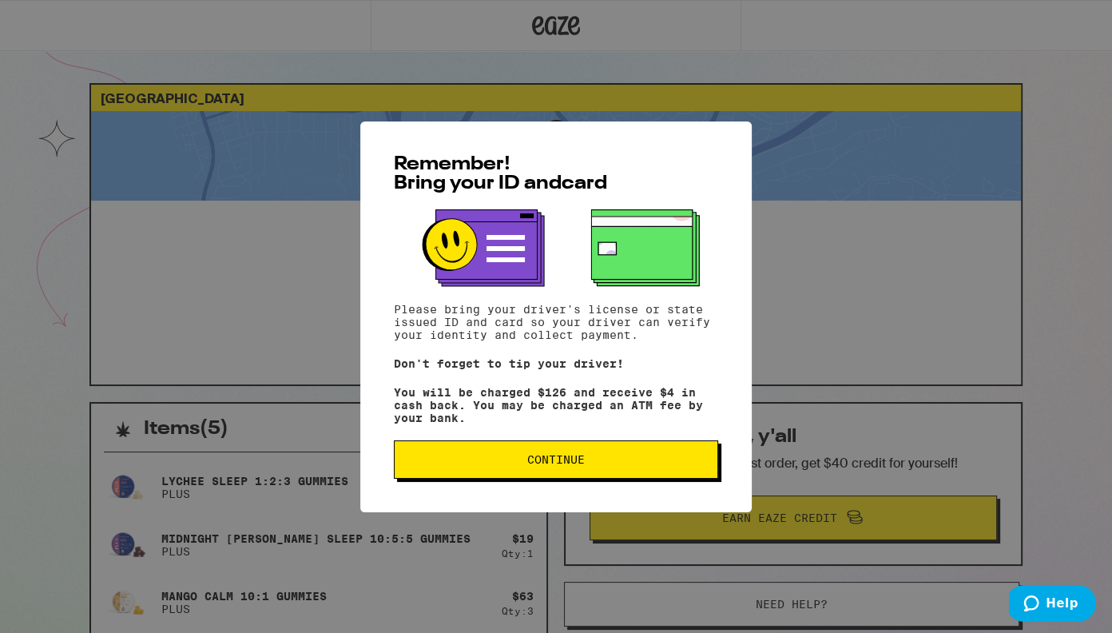
click at [550, 465] on span "Continue" at bounding box center [556, 459] width 58 height 11
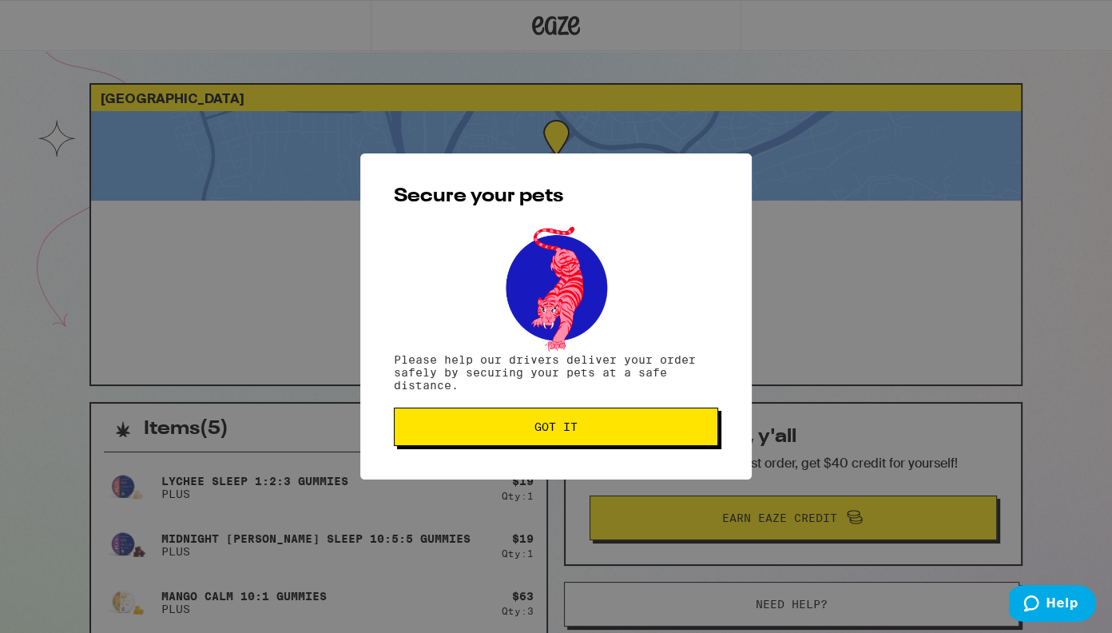
click at [553, 431] on span "Got it" at bounding box center [555, 426] width 43 height 11
